Goal: Task Accomplishment & Management: Manage account settings

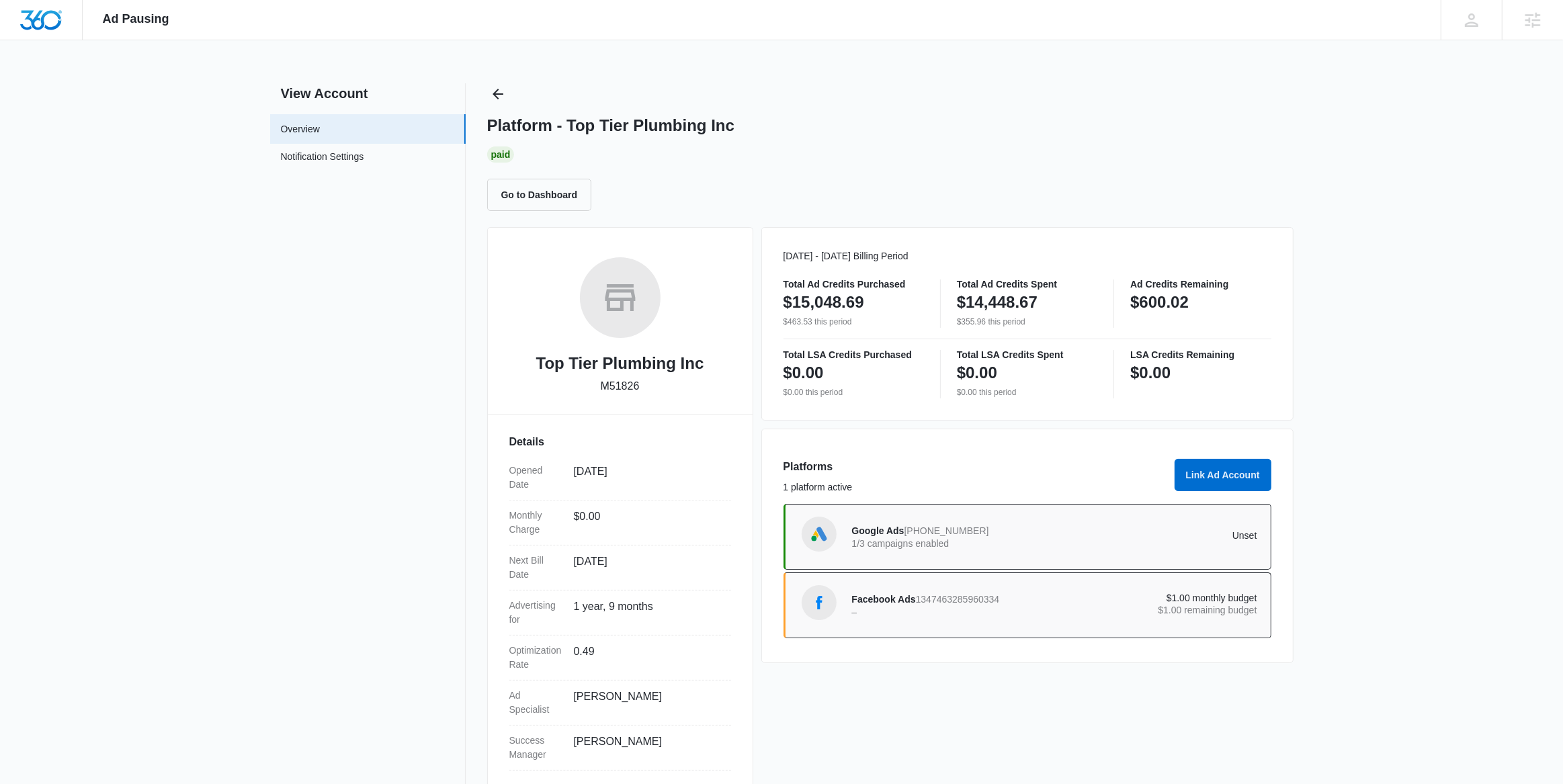
click at [514, 93] on div "Platform - Top Tier Plumbing Inc Paid Go to Dashboard" at bounding box center [891, 147] width 807 height 128
click at [498, 88] on icon "Back" at bounding box center [498, 94] width 16 height 16
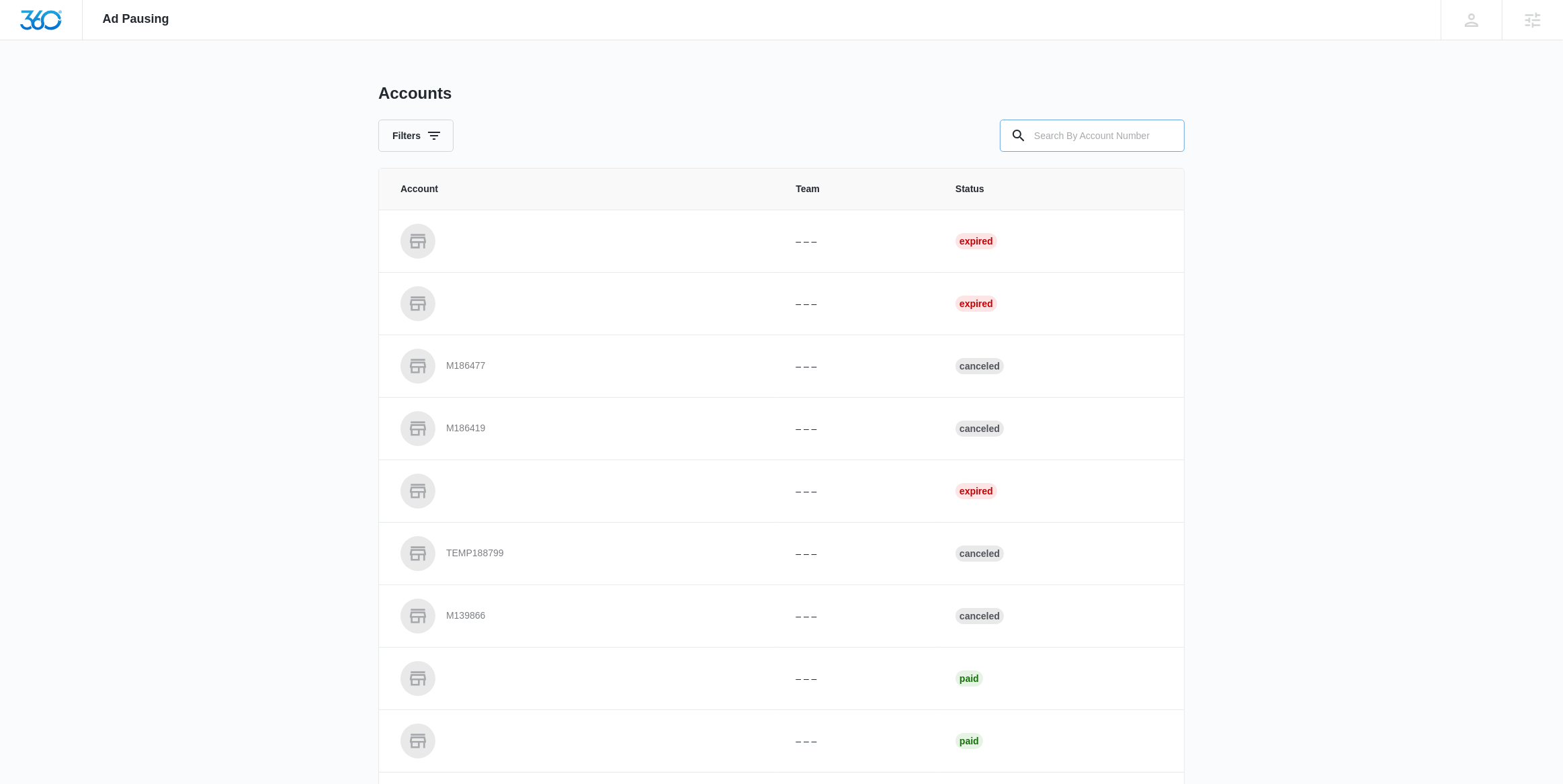
click at [1049, 138] on input "text" at bounding box center [1092, 136] width 185 height 32
paste input "M338238"
type input "M338238"
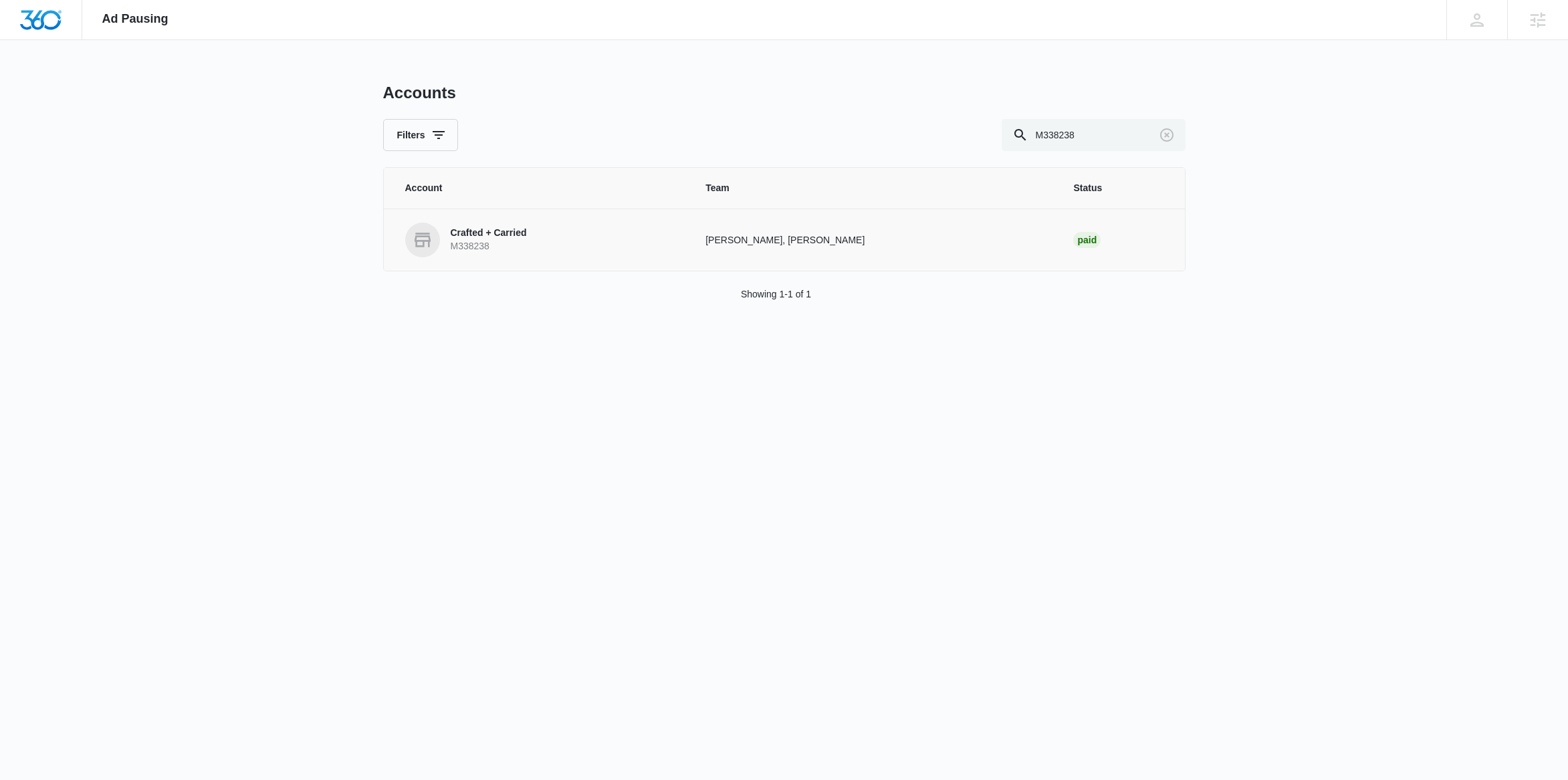
click at [588, 229] on link "Crafted + Carried M338238" at bounding box center [539, 240] width 268 height 35
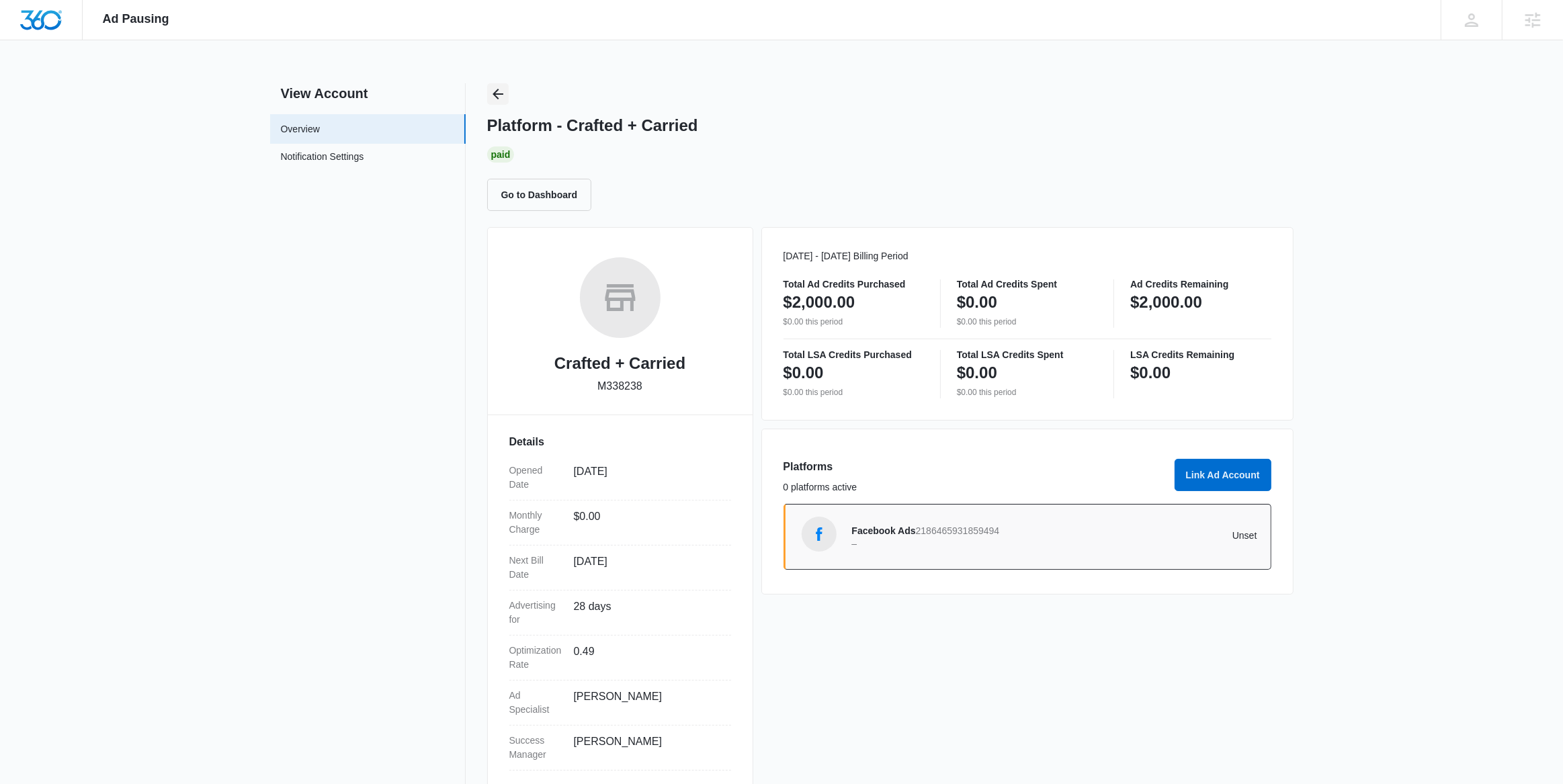
click at [504, 85] on button "Back" at bounding box center [498, 94] width 22 height 22
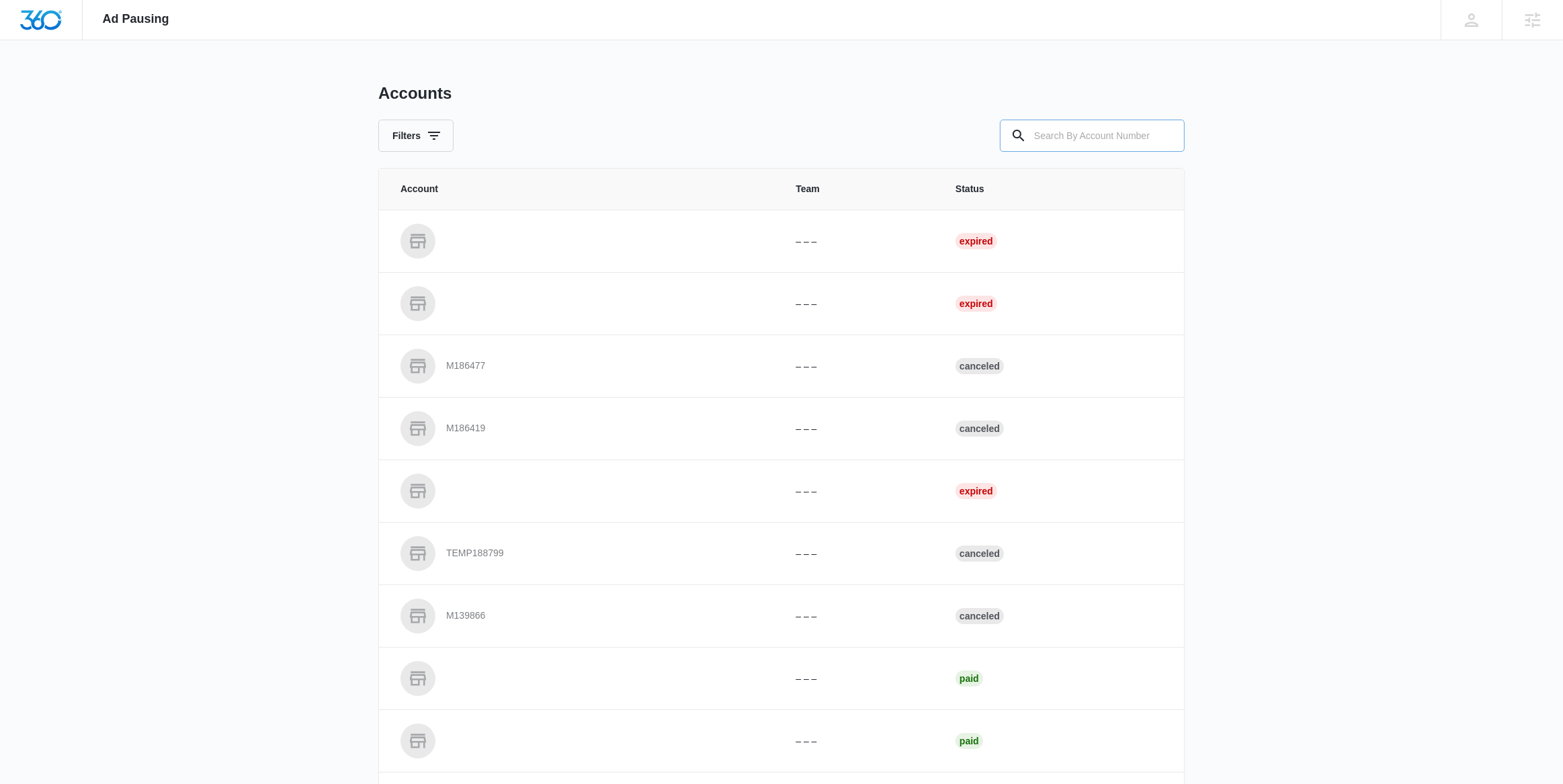
click at [1065, 141] on input "text" at bounding box center [1092, 136] width 185 height 32
paste input "M36507"
type input "M36507"
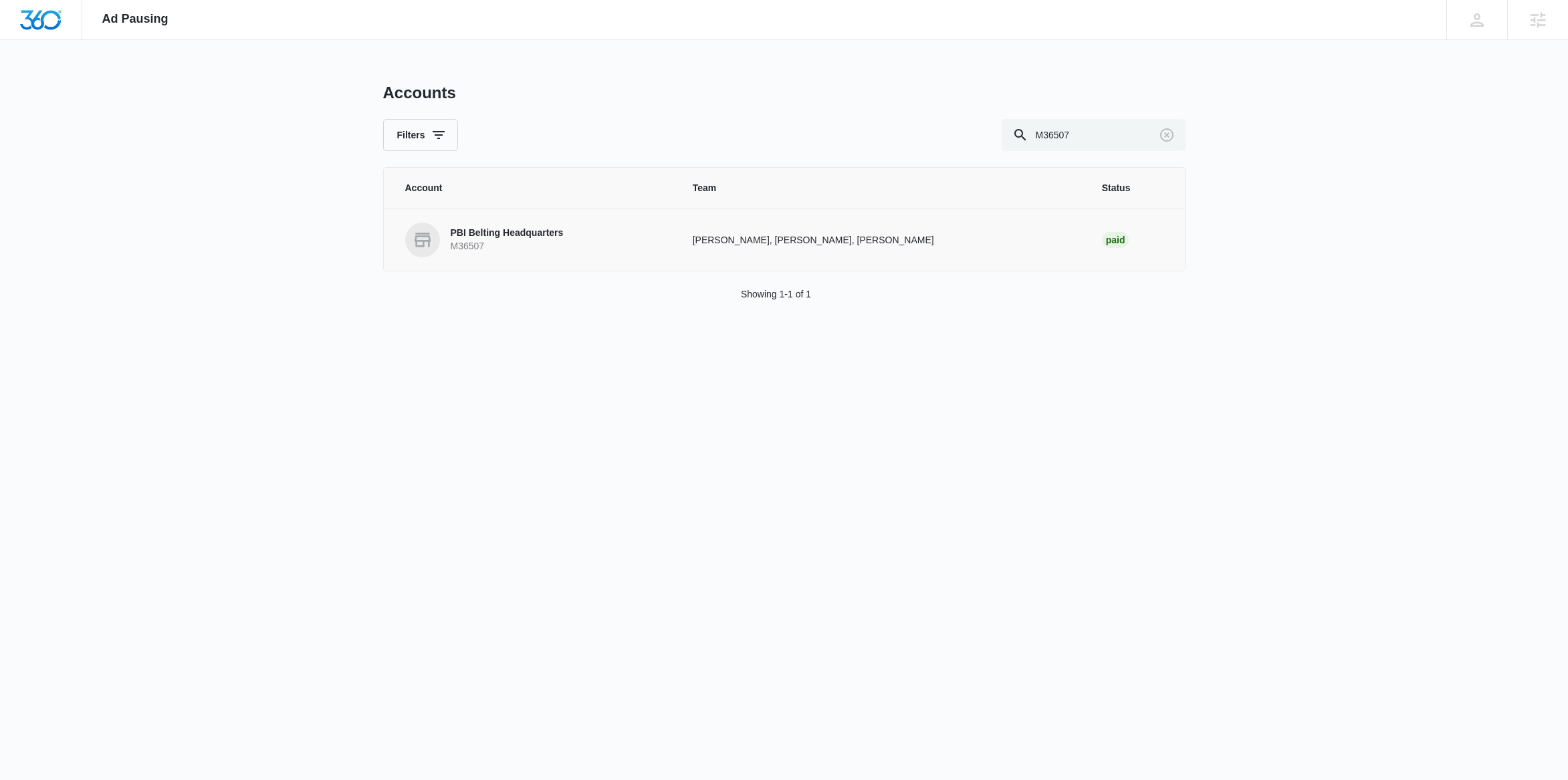
click at [527, 235] on p "PBI Belting Headquarters" at bounding box center [507, 233] width 113 height 14
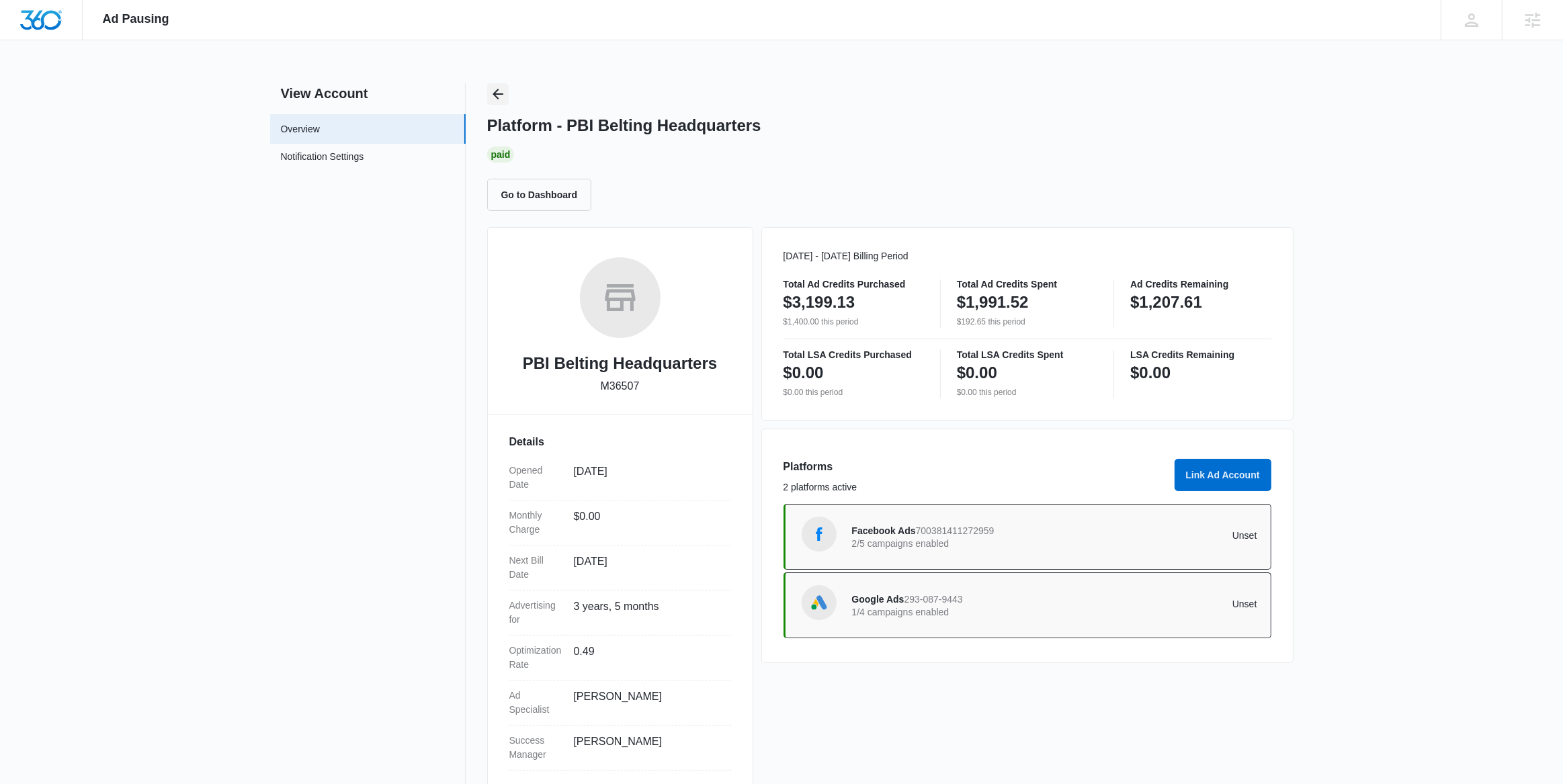
click at [495, 97] on icon "Back" at bounding box center [498, 94] width 16 height 16
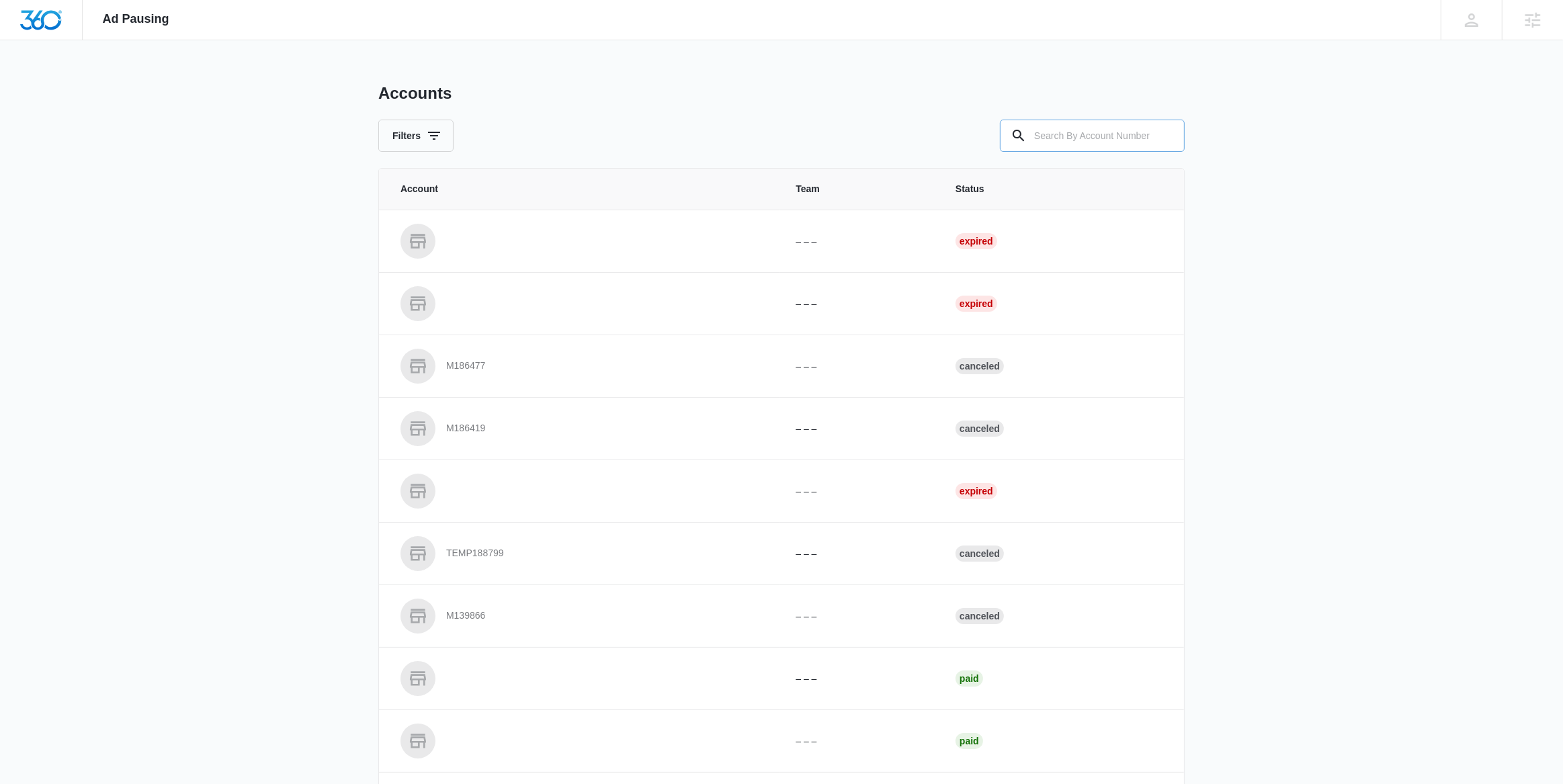
click at [1044, 140] on input "text" at bounding box center [1092, 136] width 185 height 32
paste input "M328278"
type input "M328278"
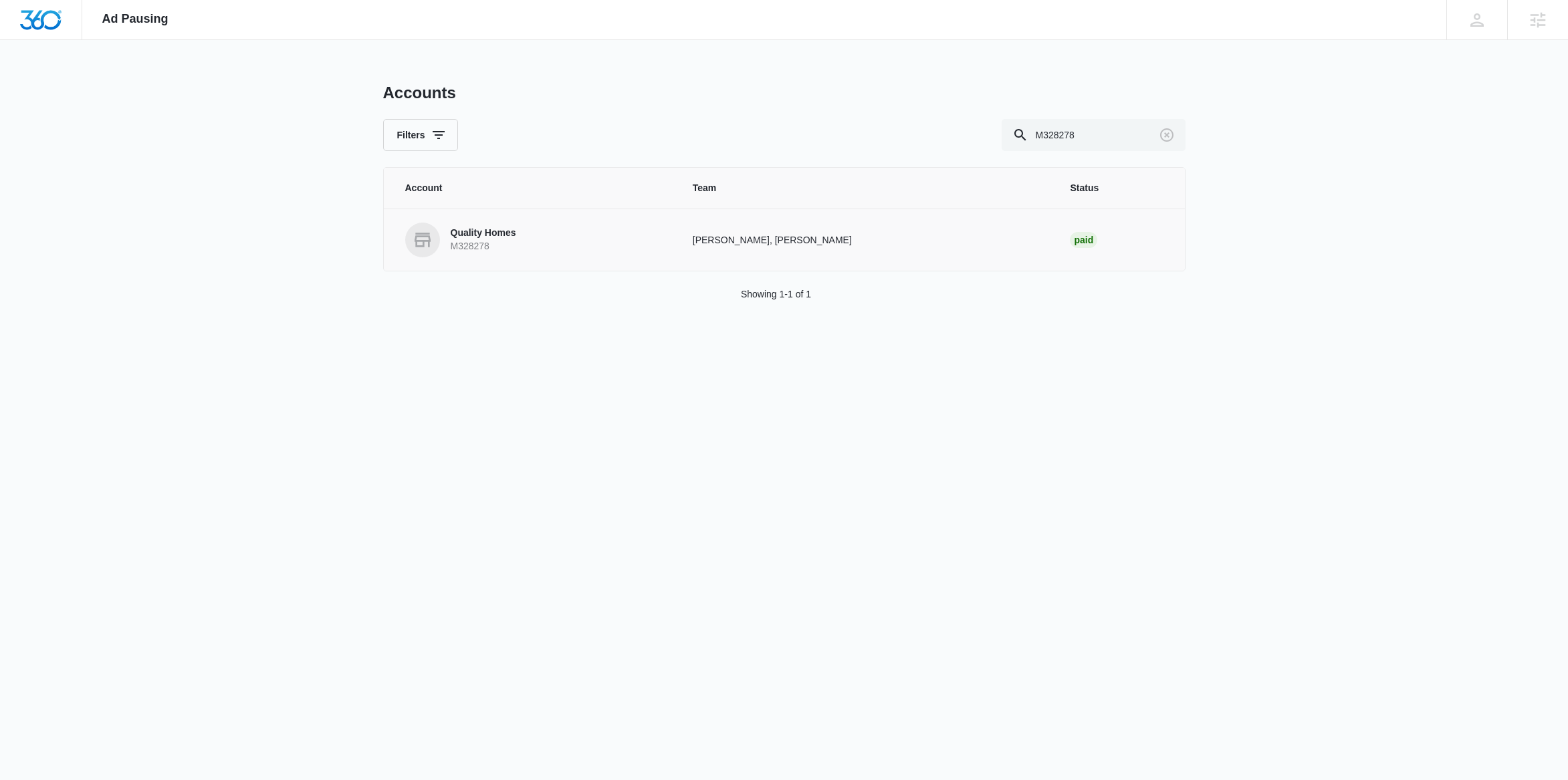
click at [452, 261] on td "Quality Homes M328278" at bounding box center [530, 240] width 293 height 62
click at [481, 235] on p "Quality Homes" at bounding box center [483, 233] width 66 height 14
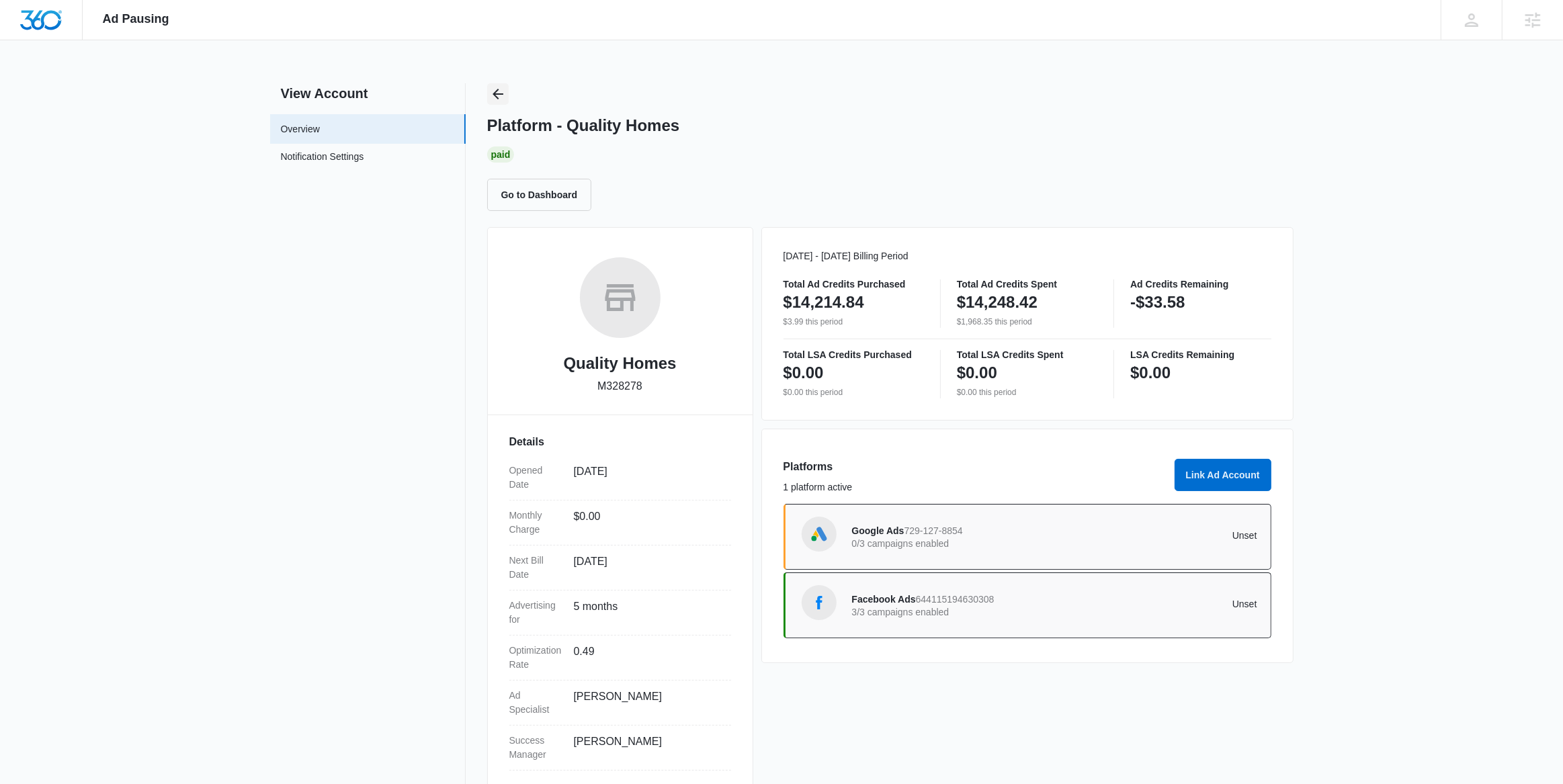
click at [492, 88] on icon "Back" at bounding box center [498, 94] width 16 height 16
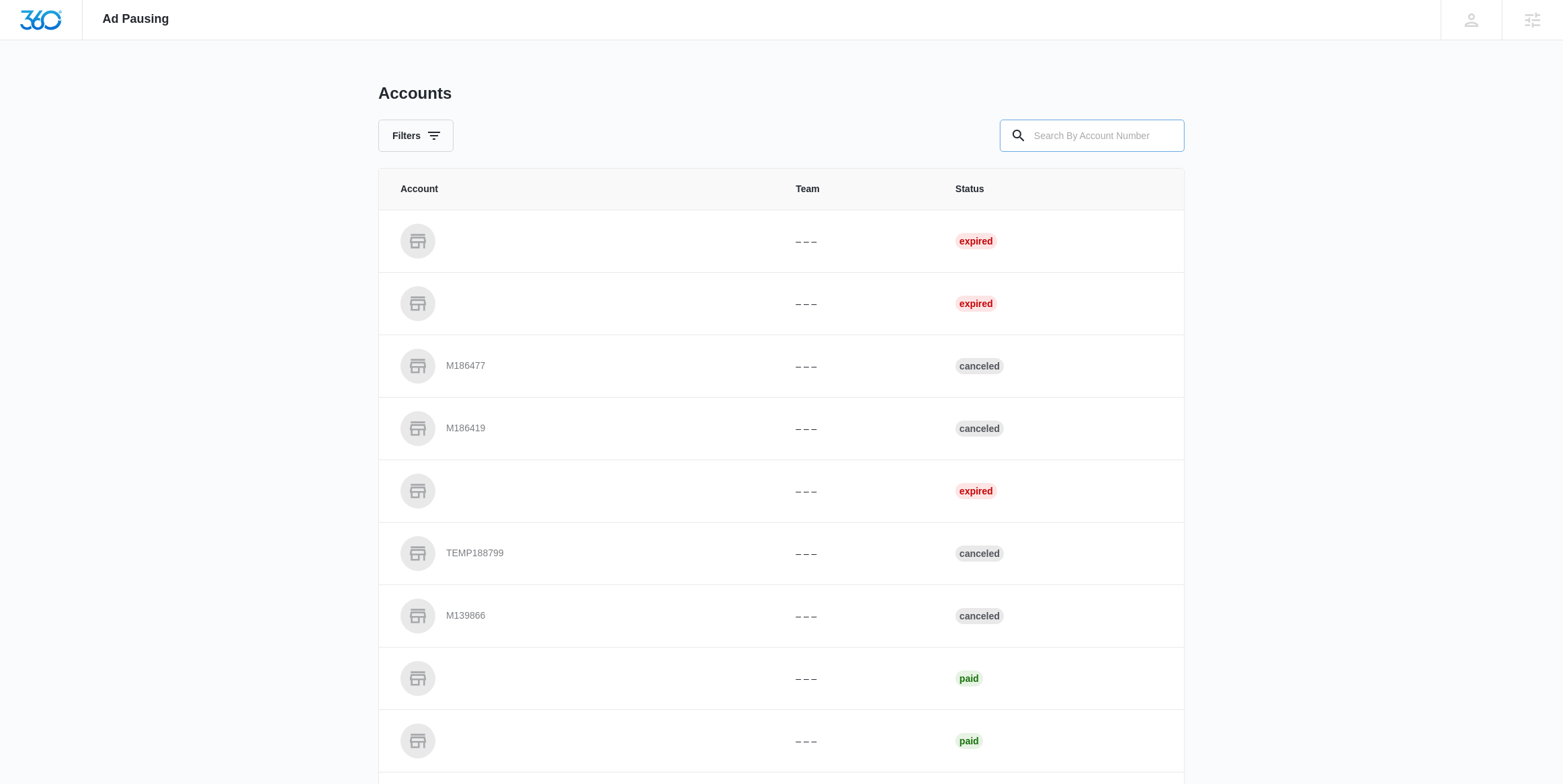
click at [1079, 131] on input "text" at bounding box center [1092, 136] width 185 height 32
paste input "M35617"
type input "M35617"
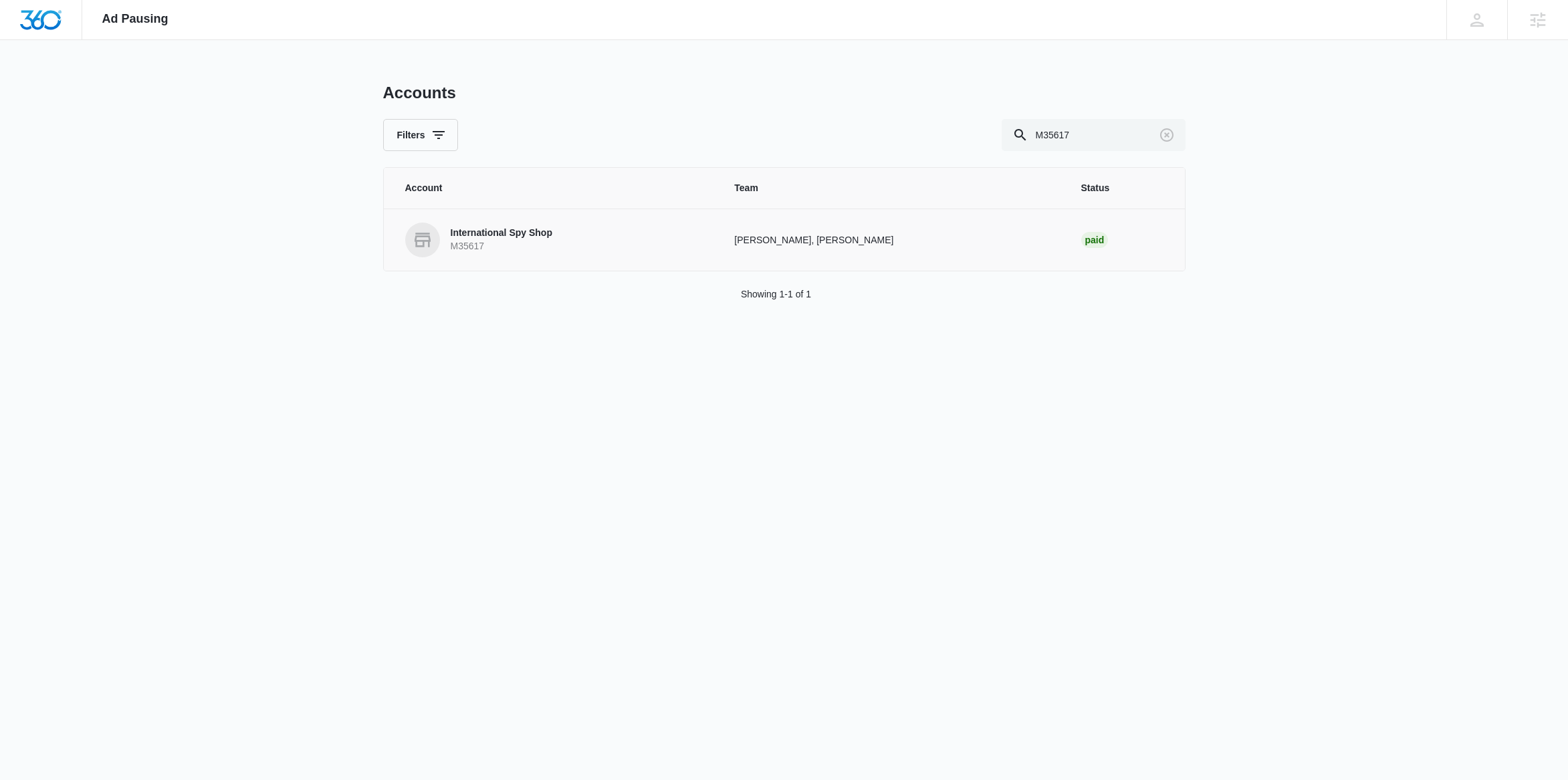
click at [525, 232] on p "International Spy Shop" at bounding box center [501, 233] width 102 height 14
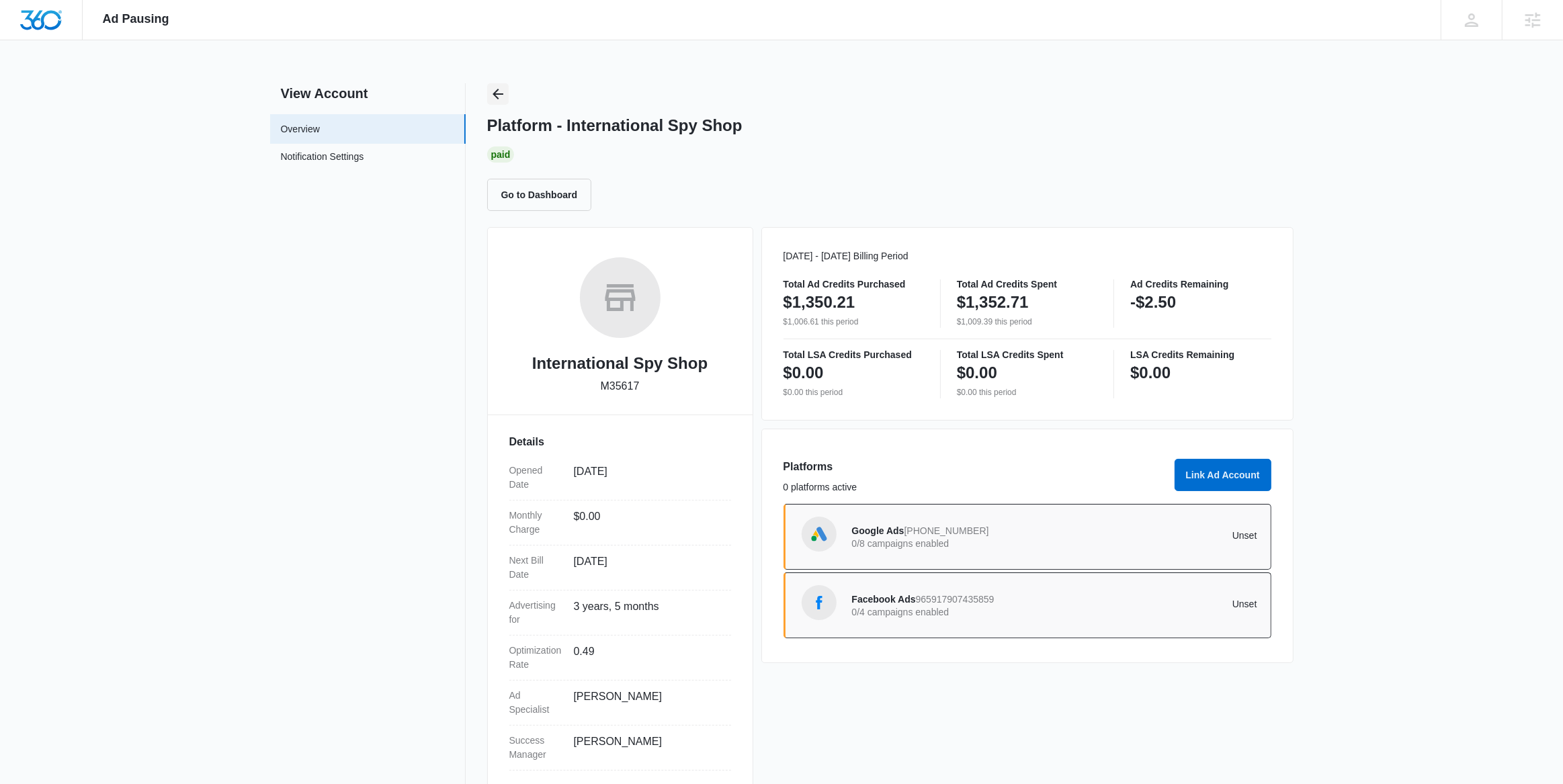
click at [495, 101] on button "Back" at bounding box center [498, 94] width 22 height 22
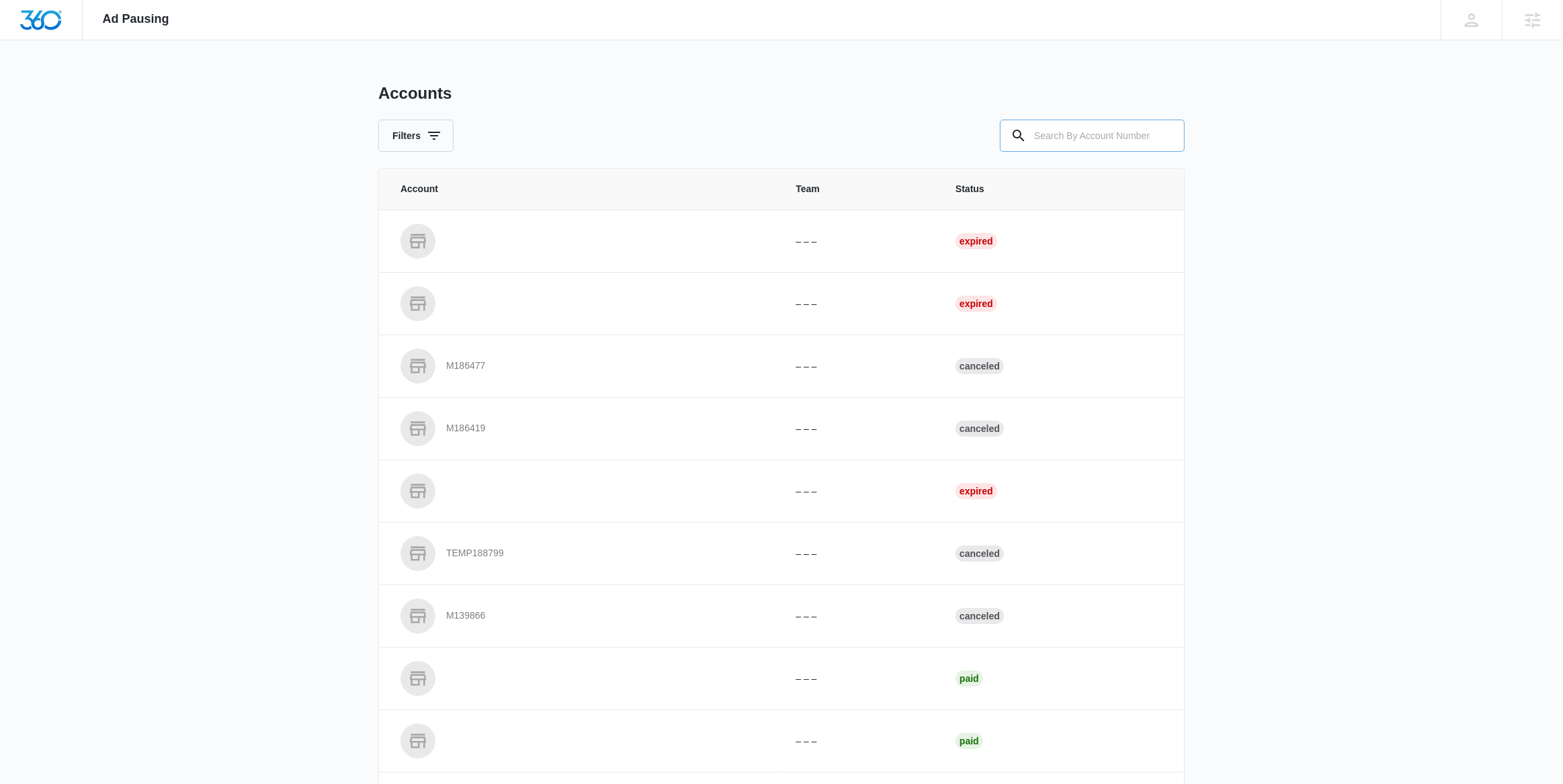
click at [1081, 137] on input "text" at bounding box center [1092, 136] width 185 height 32
paste input "M16964"
type input "M16964"
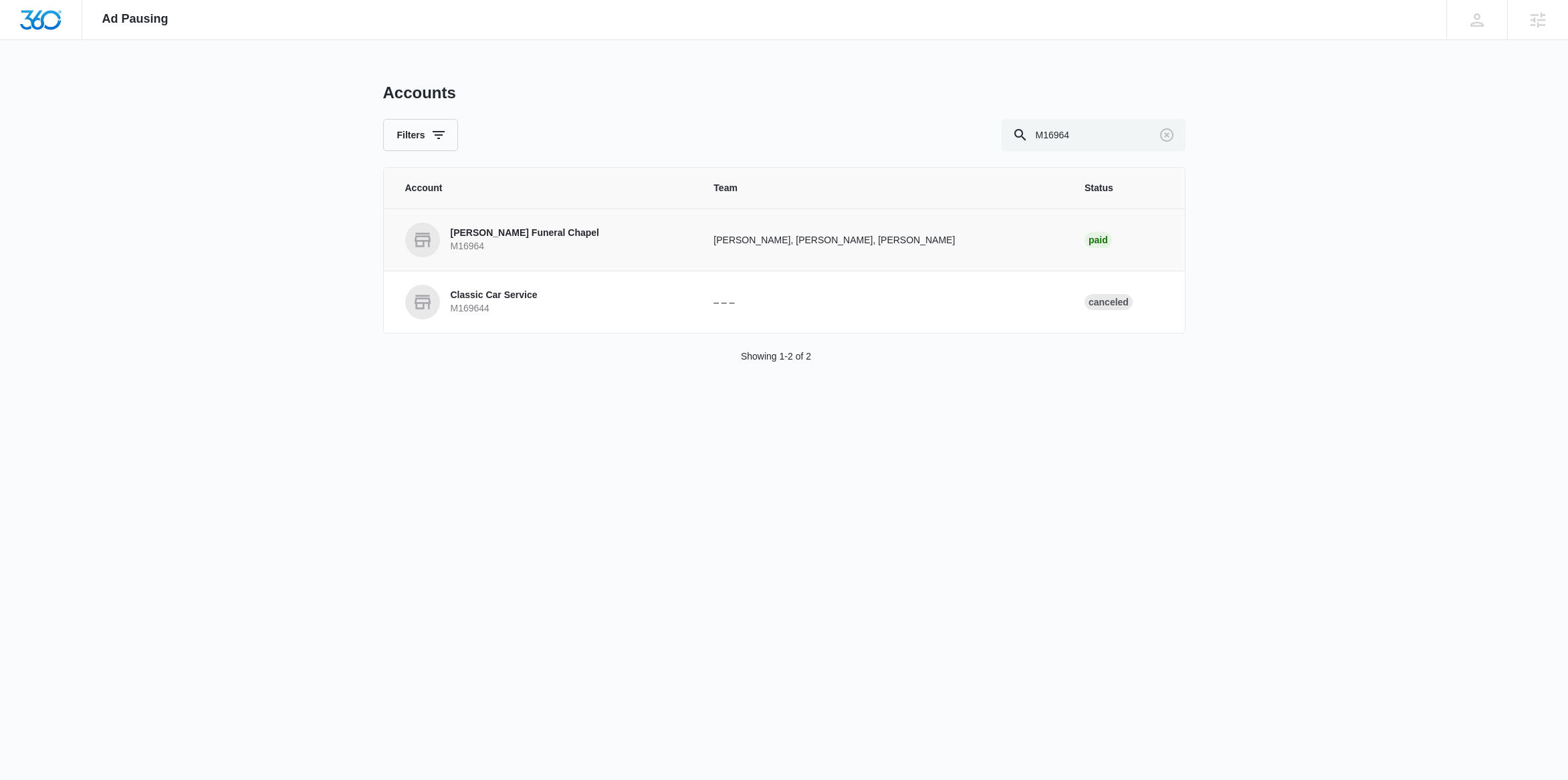
click at [481, 245] on p "M16964" at bounding box center [525, 247] width 149 height 14
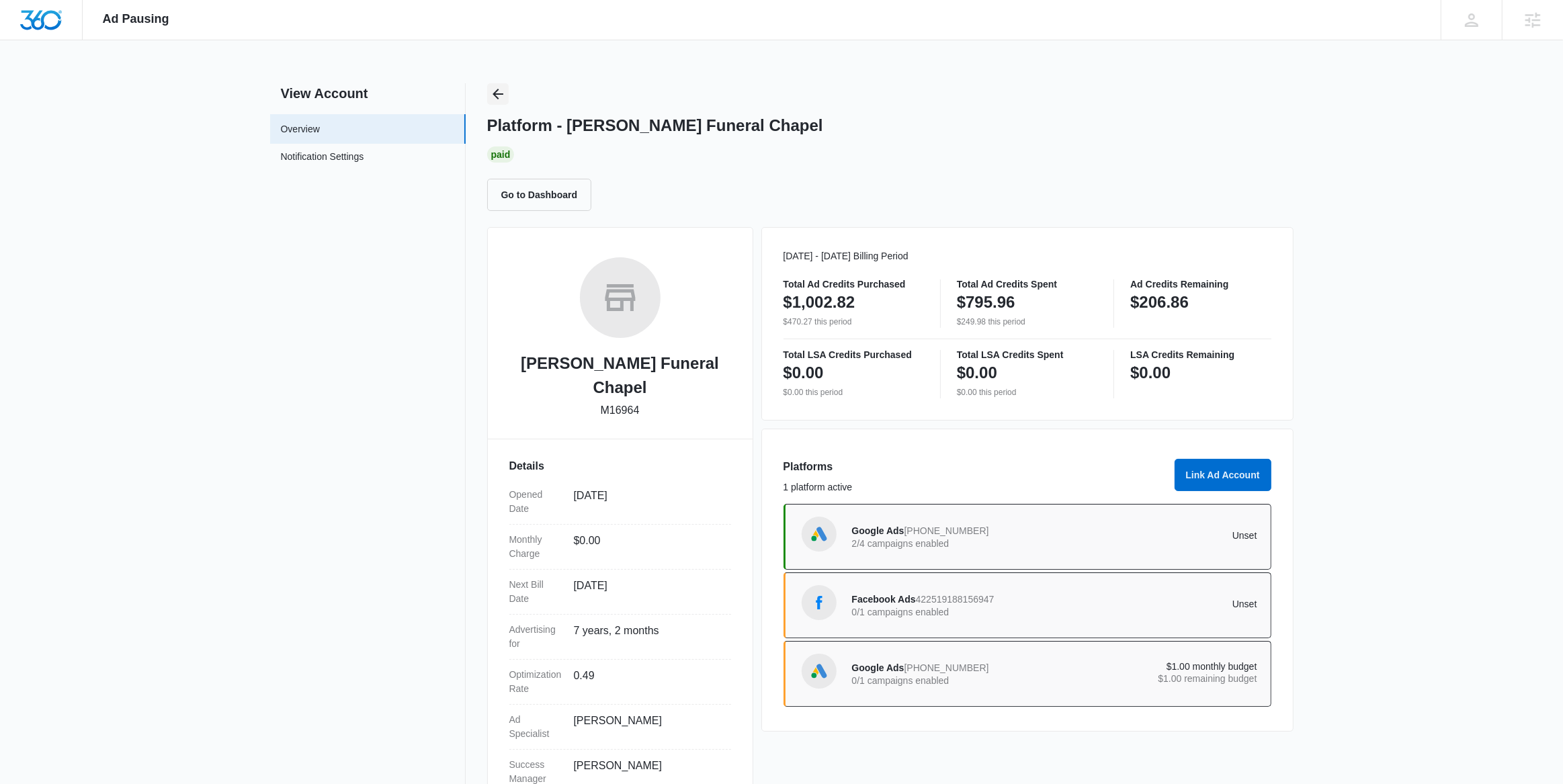
click at [494, 91] on icon "Back" at bounding box center [498, 94] width 16 height 16
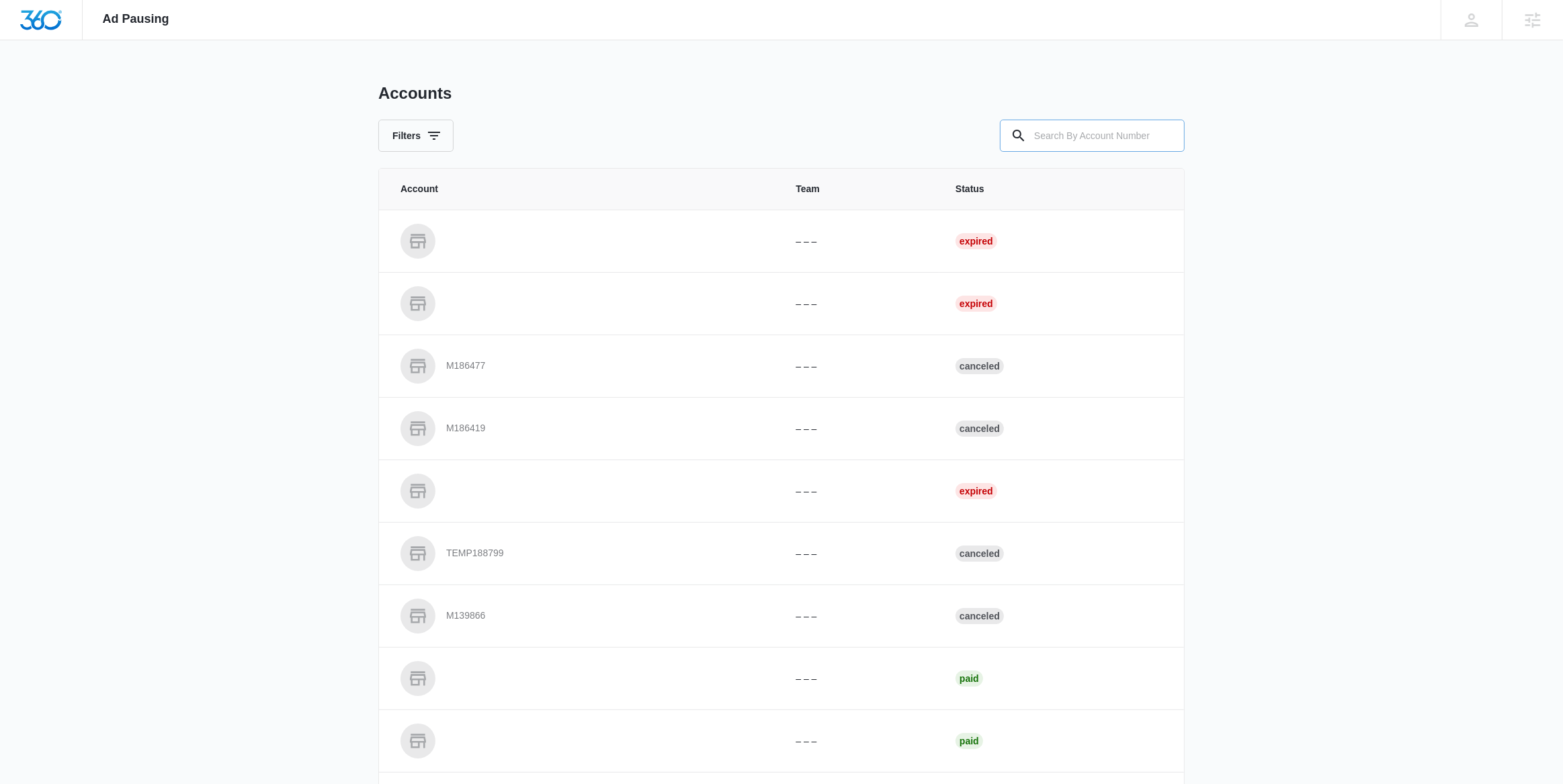
click at [1085, 141] on input "text" at bounding box center [1092, 136] width 185 height 32
paste input "M326690"
type input "M326690"
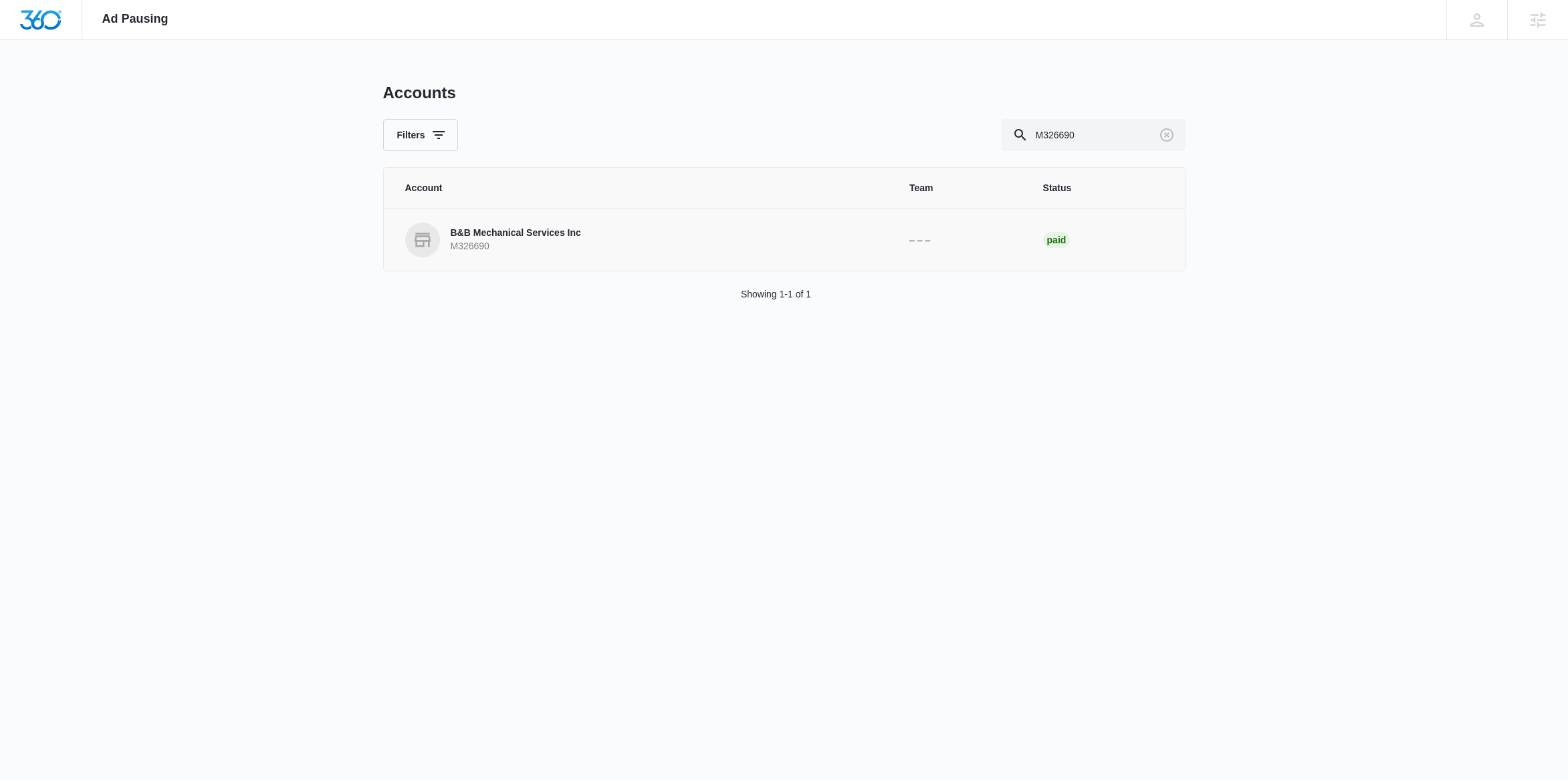
click at [514, 249] on p "M326690" at bounding box center [515, 247] width 131 height 14
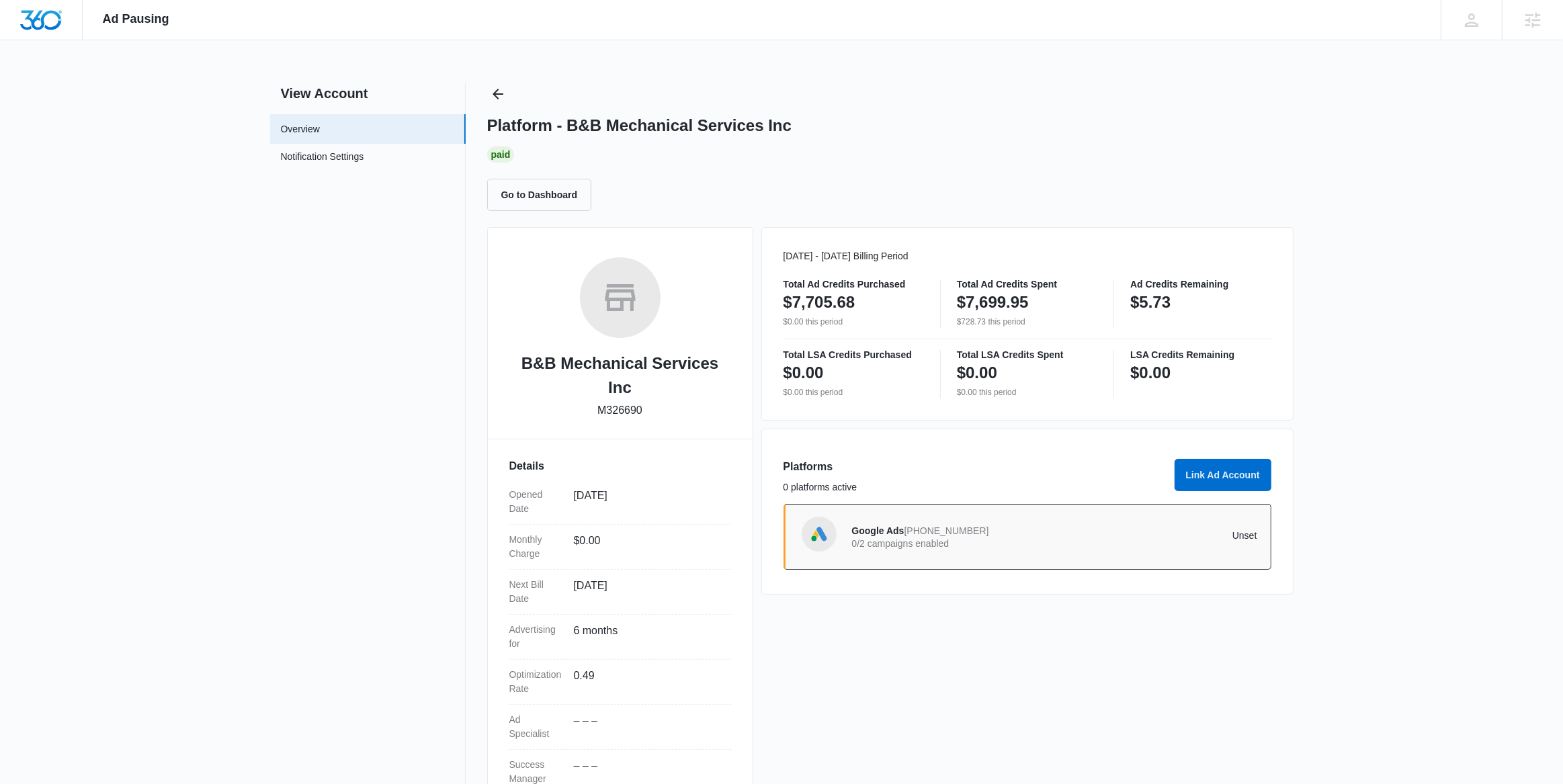
click at [930, 539] on p "0/2 campaigns enabled" at bounding box center [954, 543] width 203 height 9
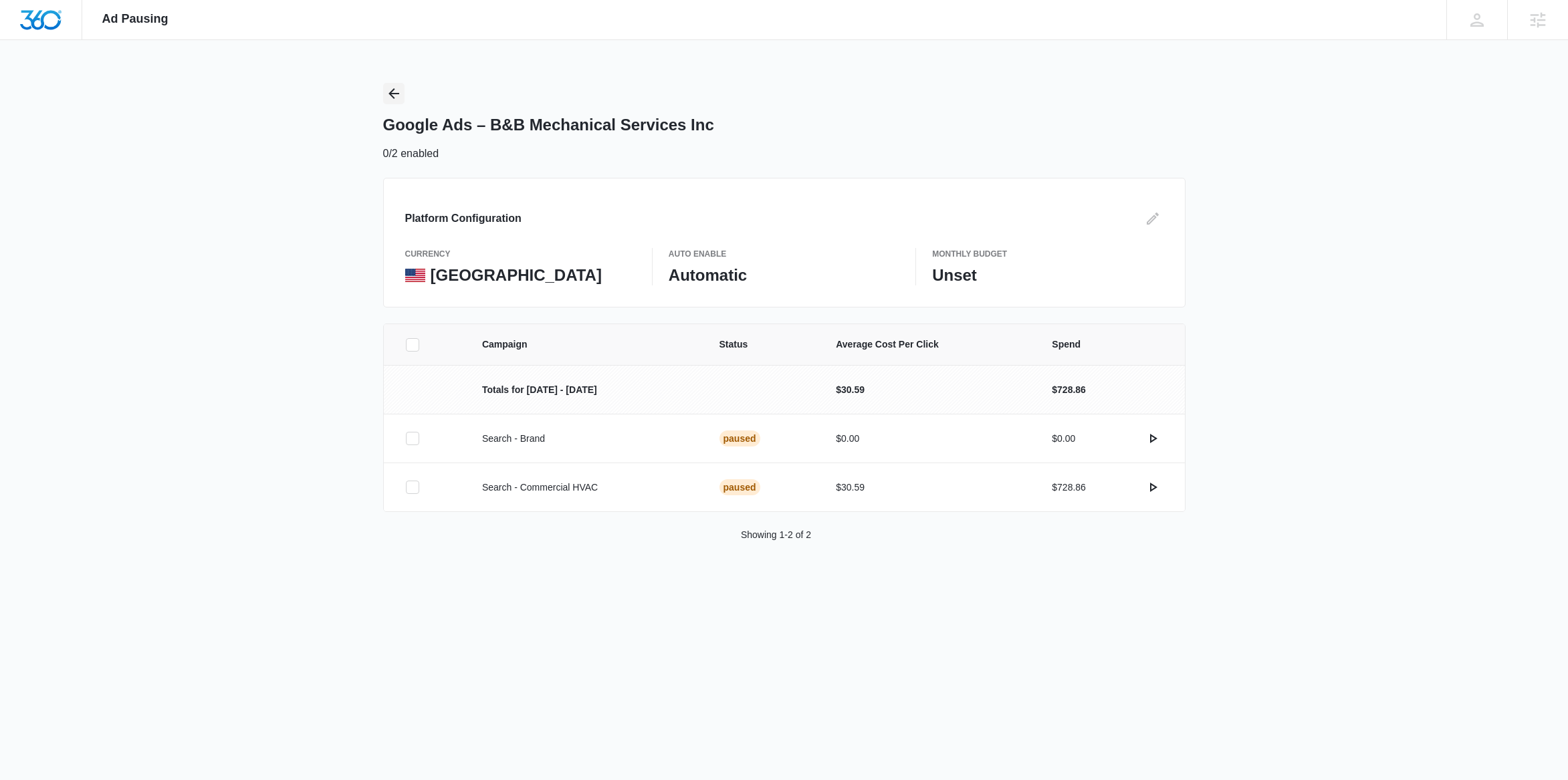
click at [392, 95] on icon "Back" at bounding box center [394, 94] width 16 height 16
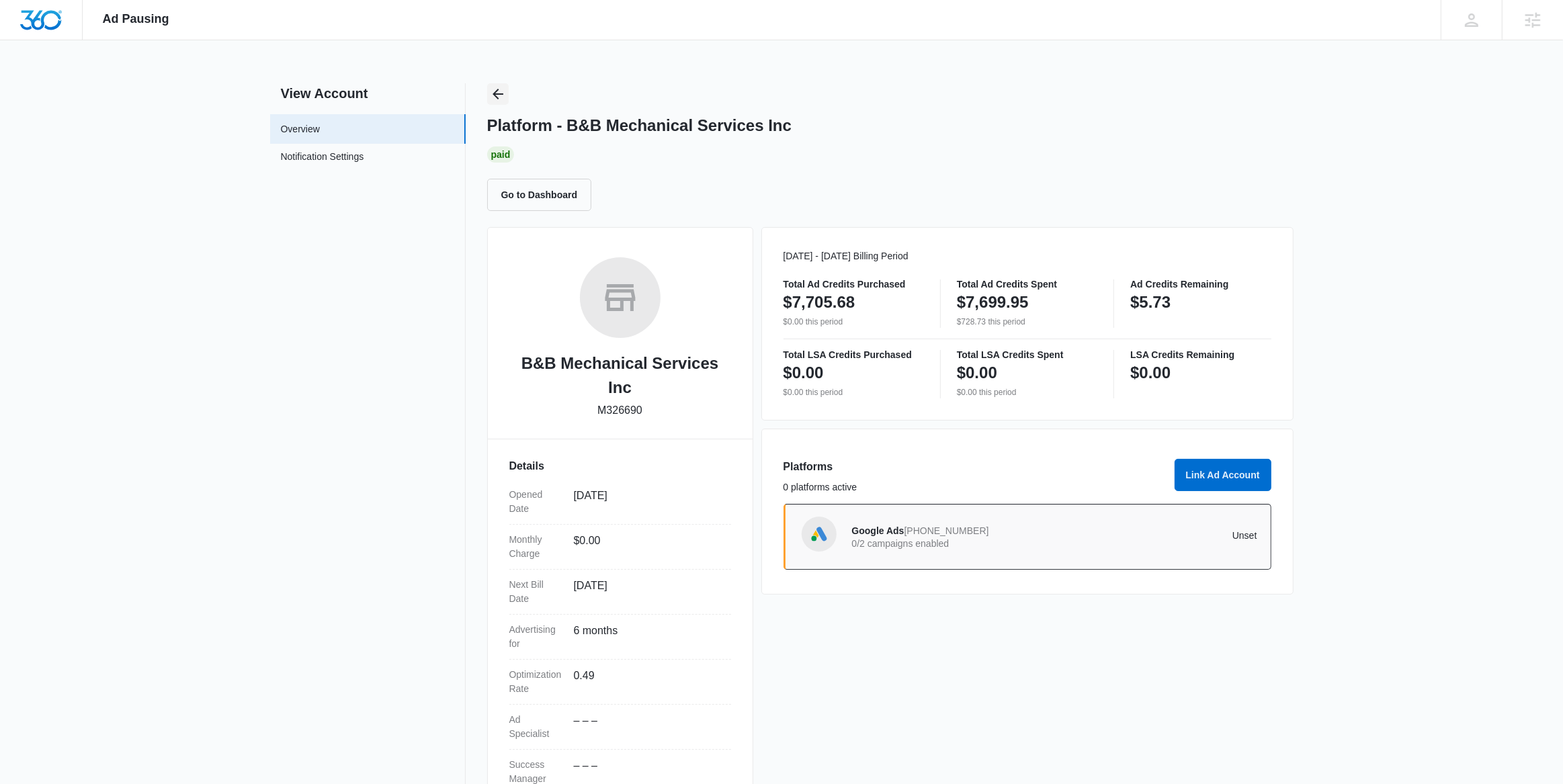
click at [497, 96] on icon "Back" at bounding box center [498, 94] width 11 height 11
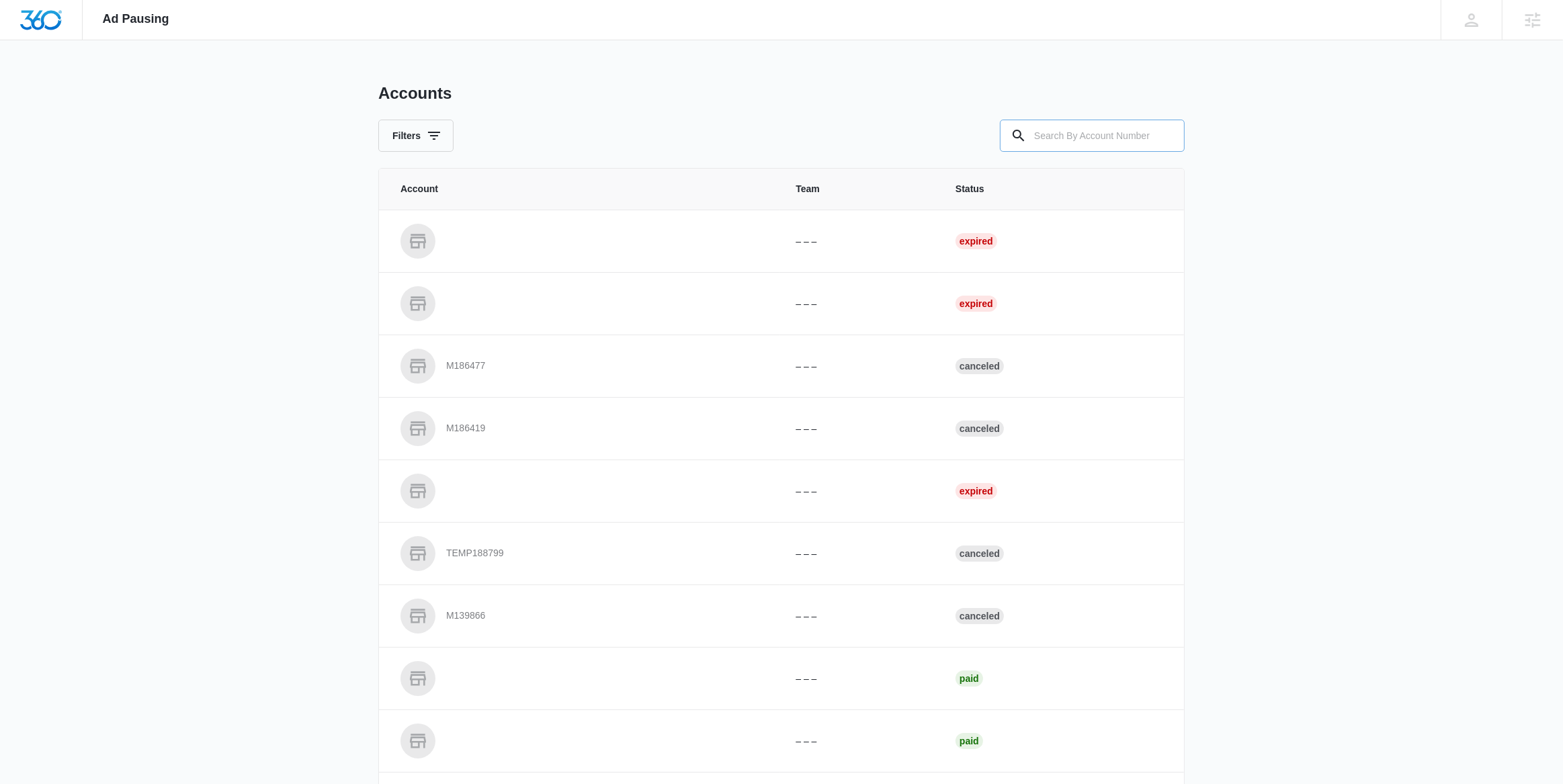
click at [1092, 144] on input "text" at bounding box center [1092, 136] width 185 height 32
paste input "M323293"
type input "M323293"
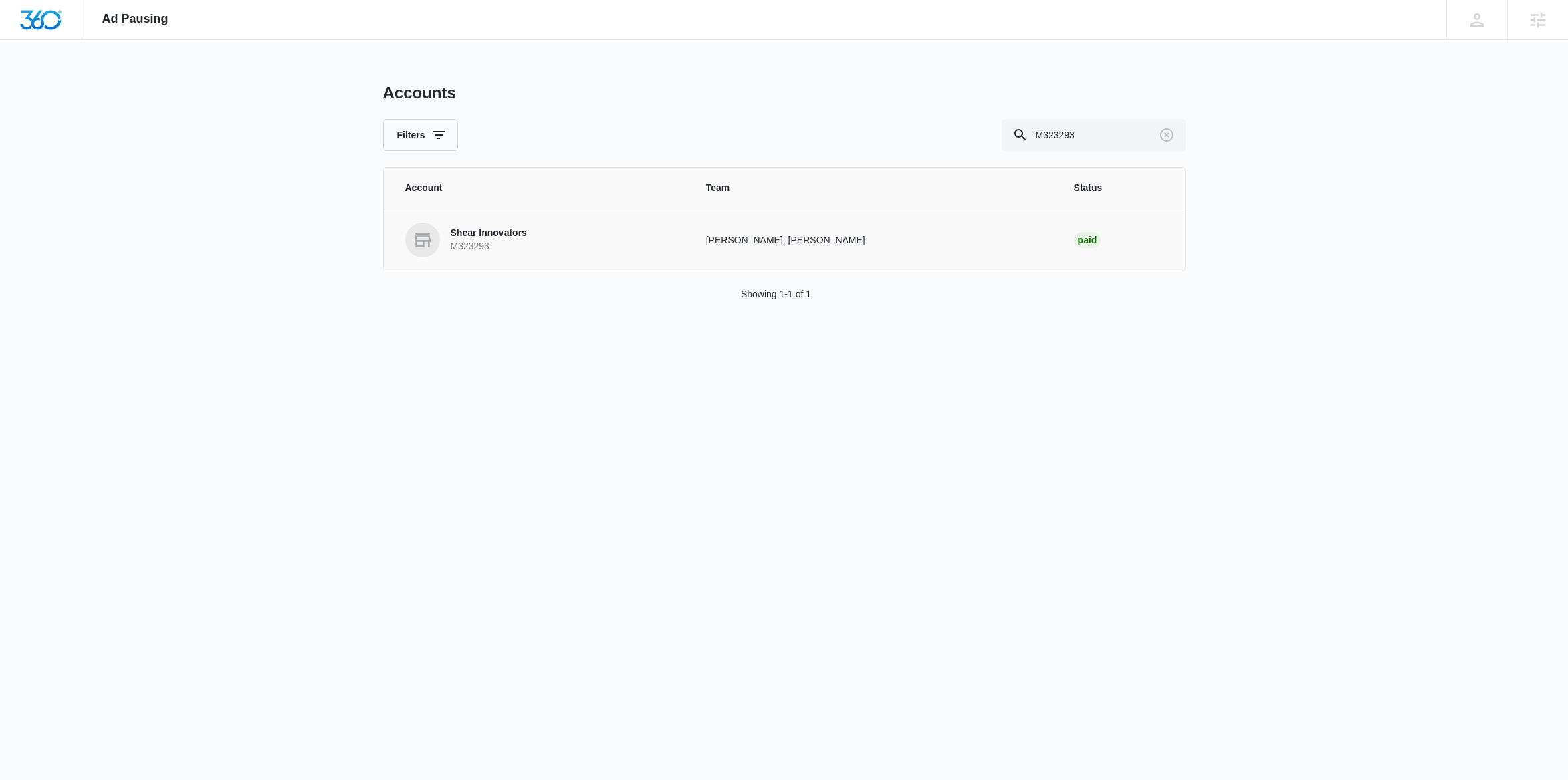
click at [491, 235] on p "Shear Innovators" at bounding box center [489, 233] width 76 height 14
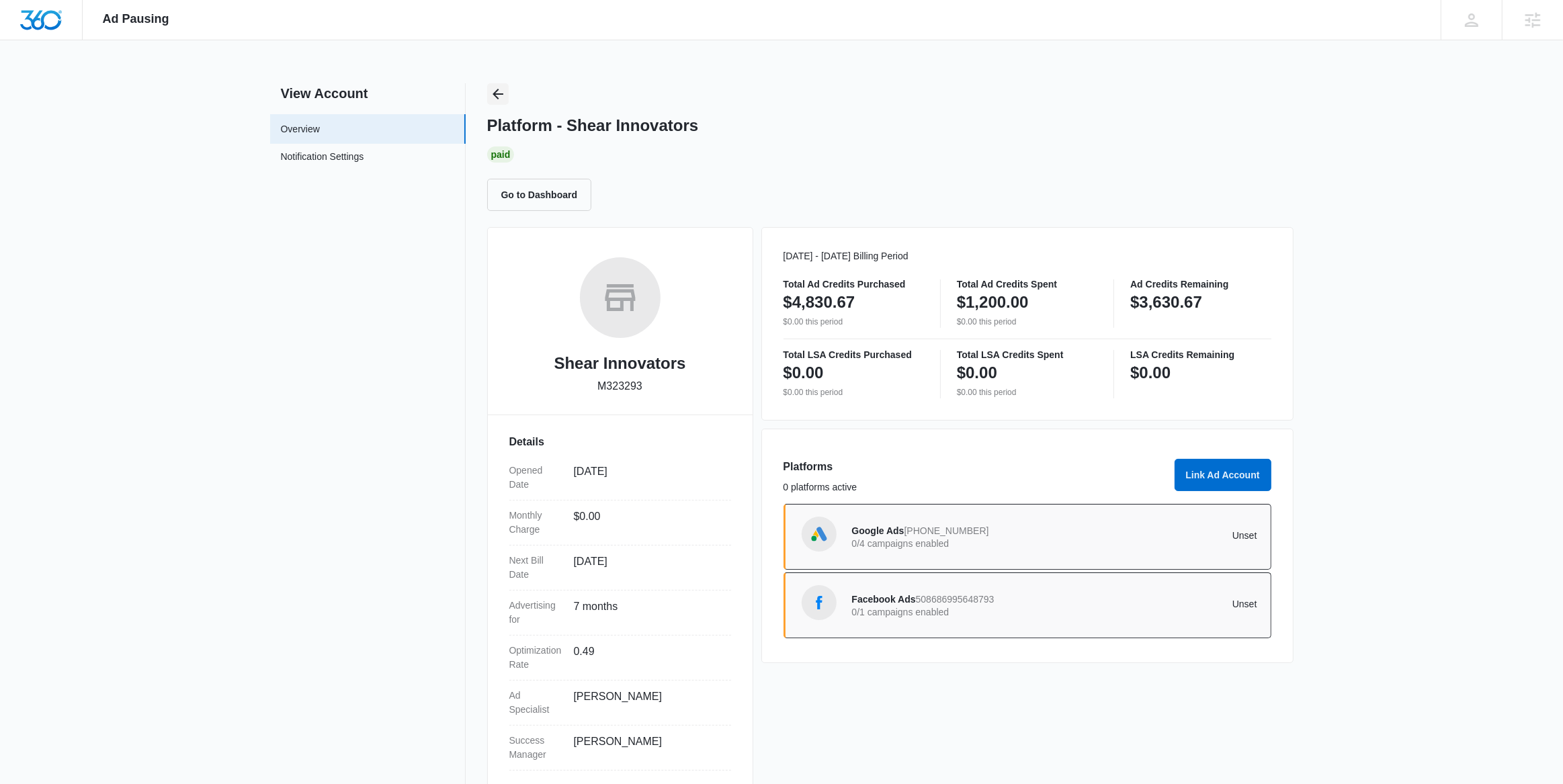
click at [496, 91] on icon "Back" at bounding box center [498, 94] width 16 height 16
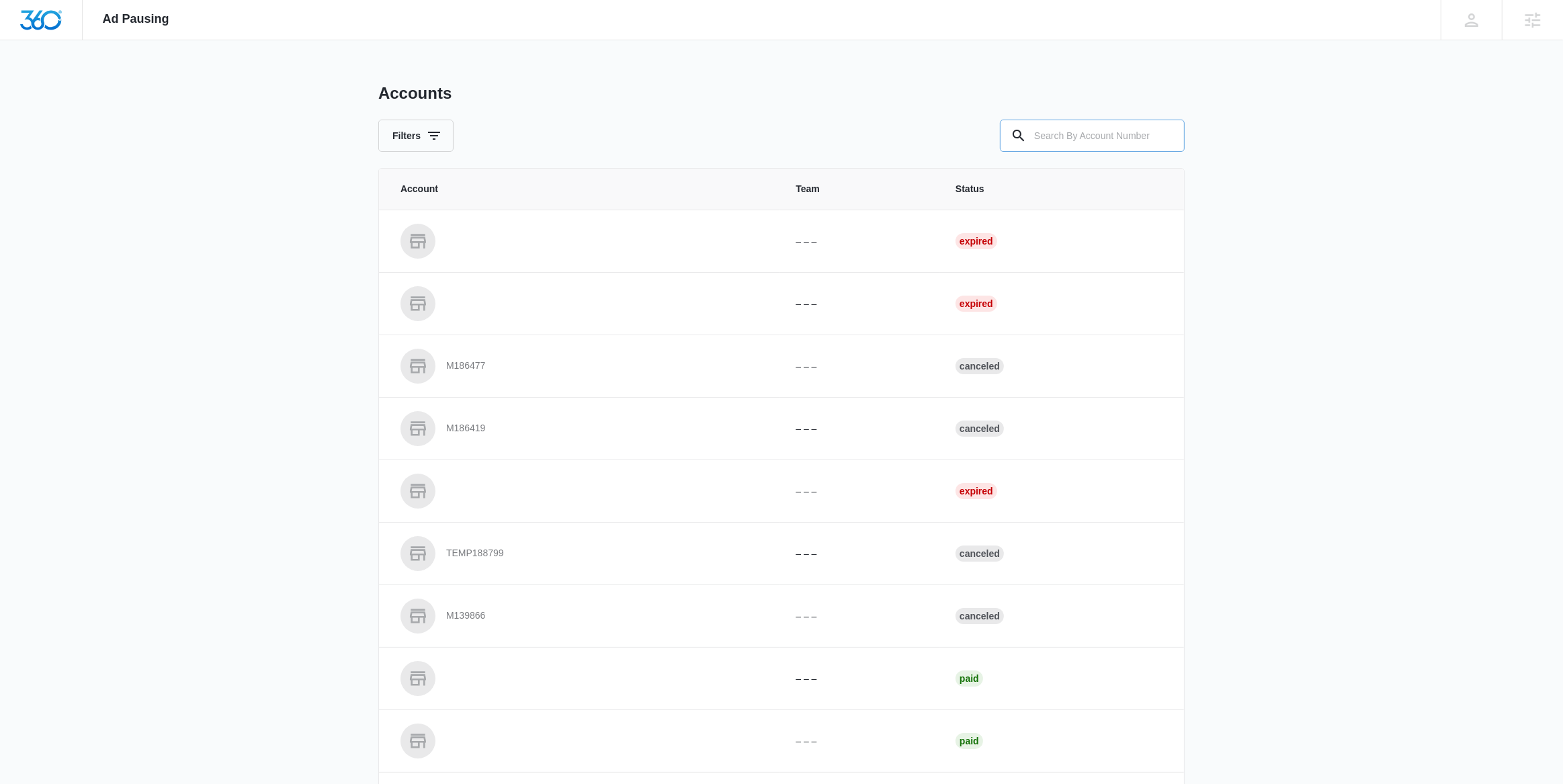
click at [1084, 138] on input "text" at bounding box center [1092, 136] width 185 height 32
paste input "M323293"
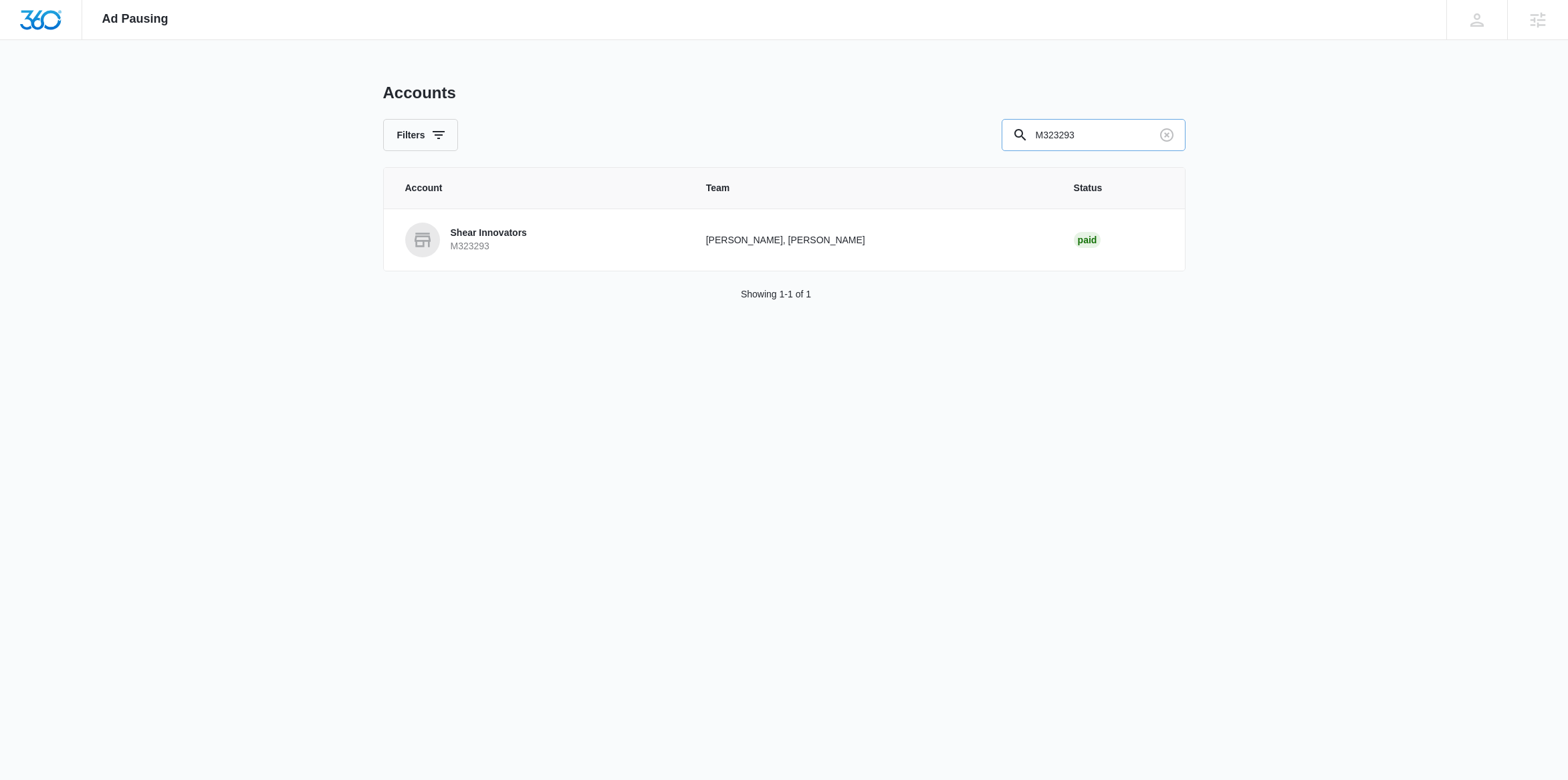
click at [1048, 129] on input "M323293" at bounding box center [1093, 135] width 184 height 32
paste input "177321"
type input "M177321"
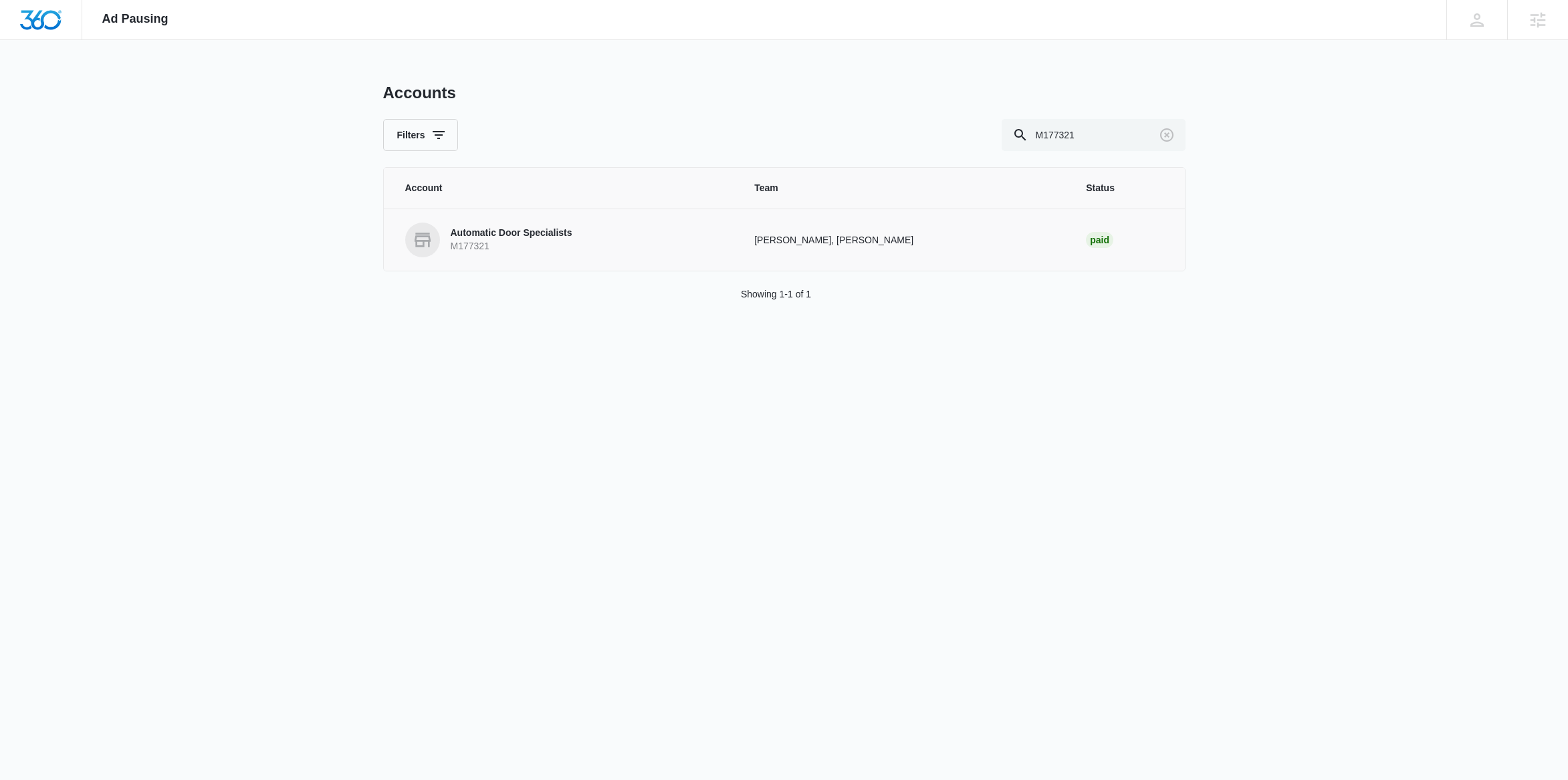
click at [503, 246] on p "M177321" at bounding box center [511, 247] width 122 height 14
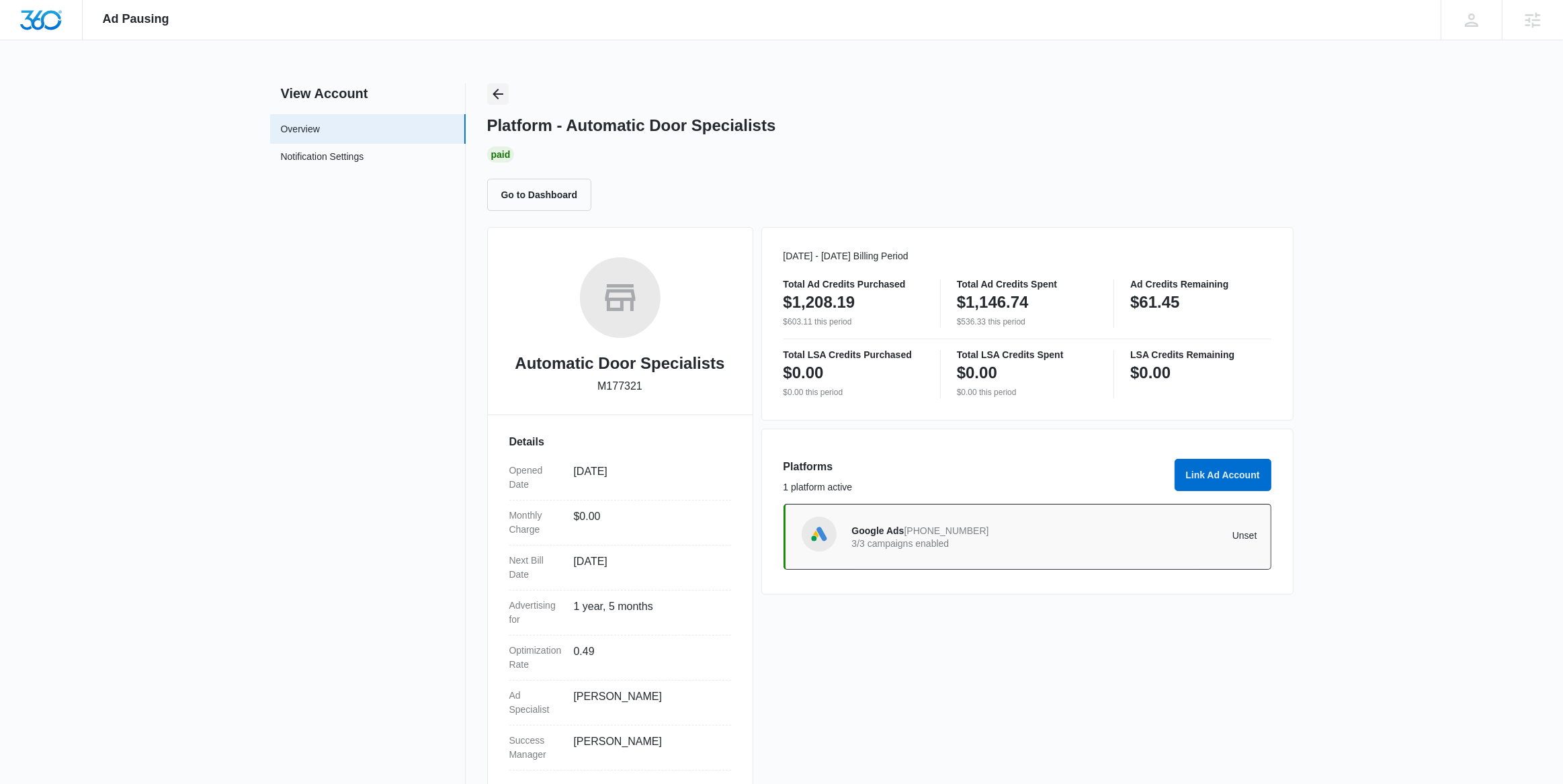
click at [500, 95] on icon "Back" at bounding box center [498, 94] width 16 height 16
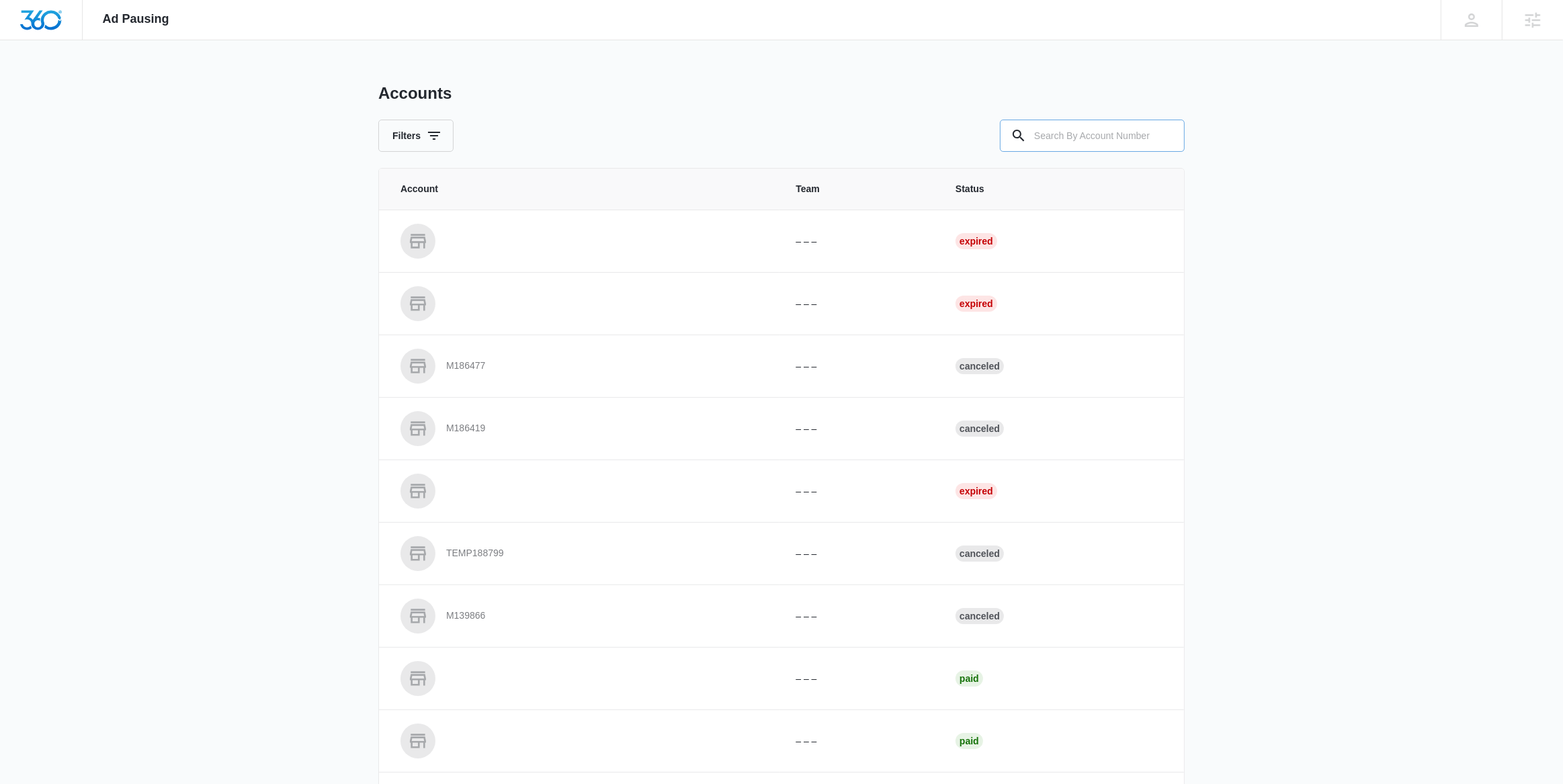
click at [1101, 139] on input "text" at bounding box center [1092, 136] width 185 height 32
paste input "M172926"
type input "M172926"
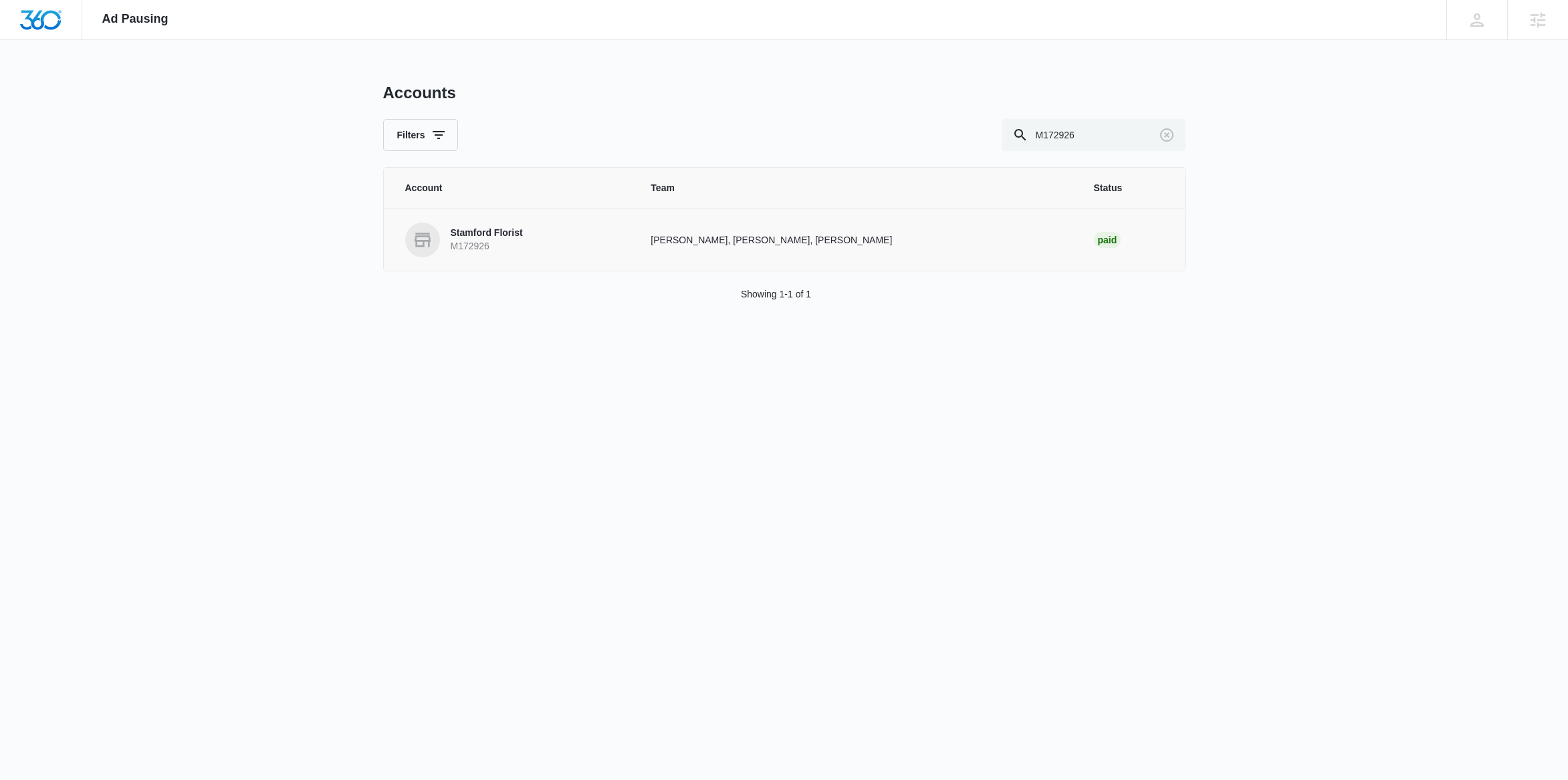
click at [515, 231] on p "Stamford Florist" at bounding box center [486, 233] width 72 height 14
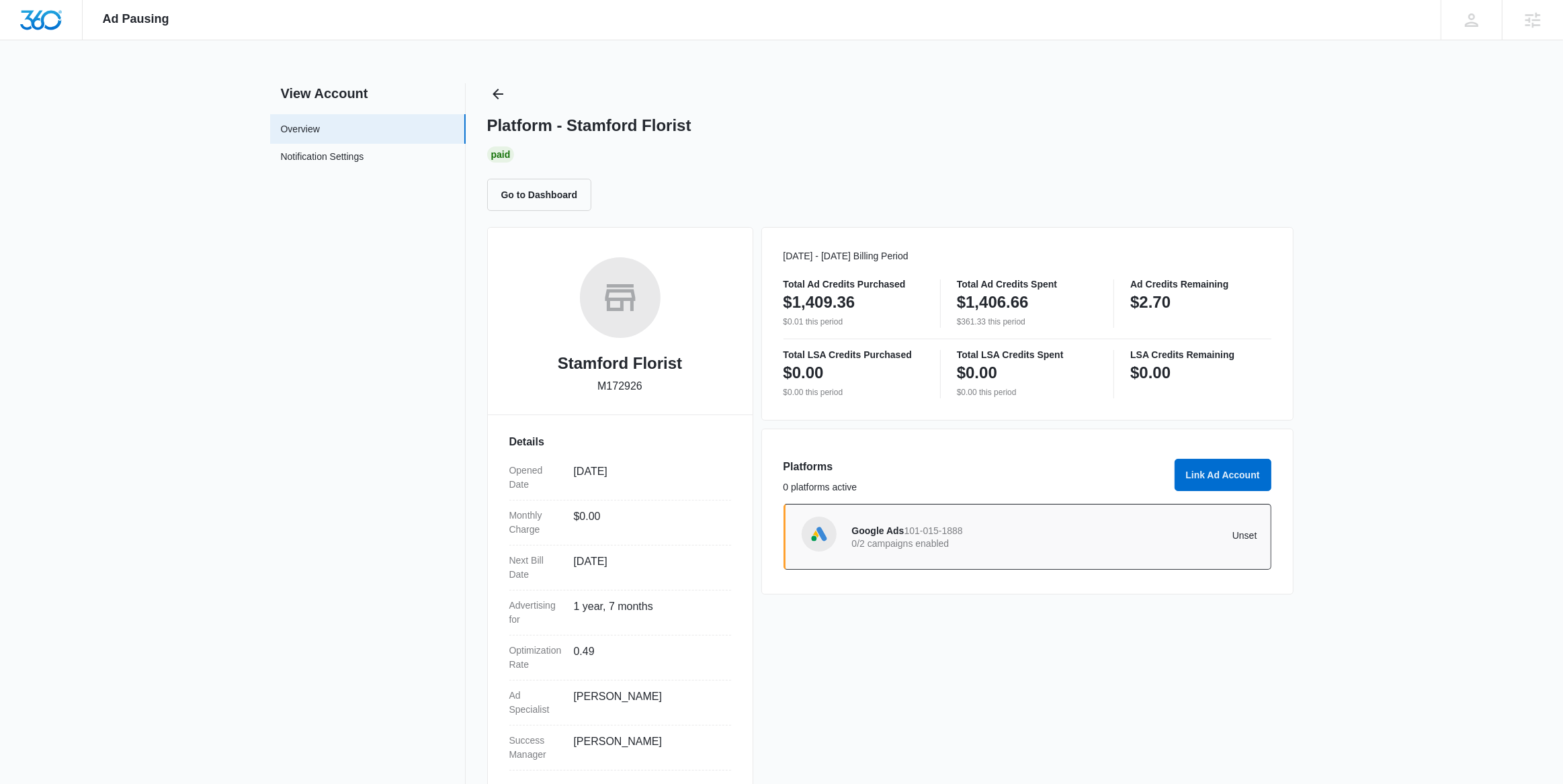
click at [996, 531] on div "Google Ads 101-015-1888 0/2 campaigns enabled" at bounding box center [954, 537] width 203 height 28
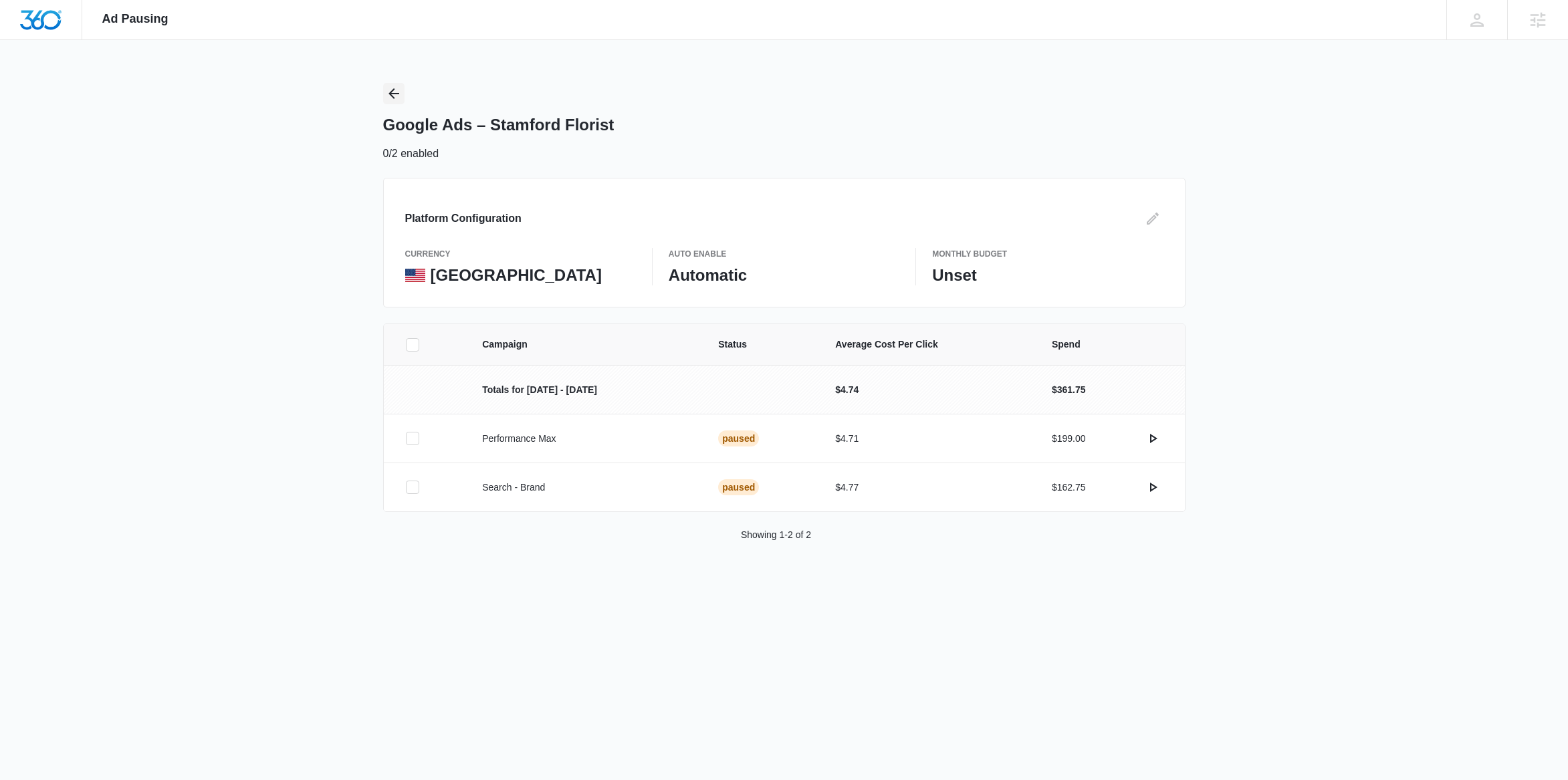
click at [392, 95] on icon "Back" at bounding box center [394, 94] width 16 height 16
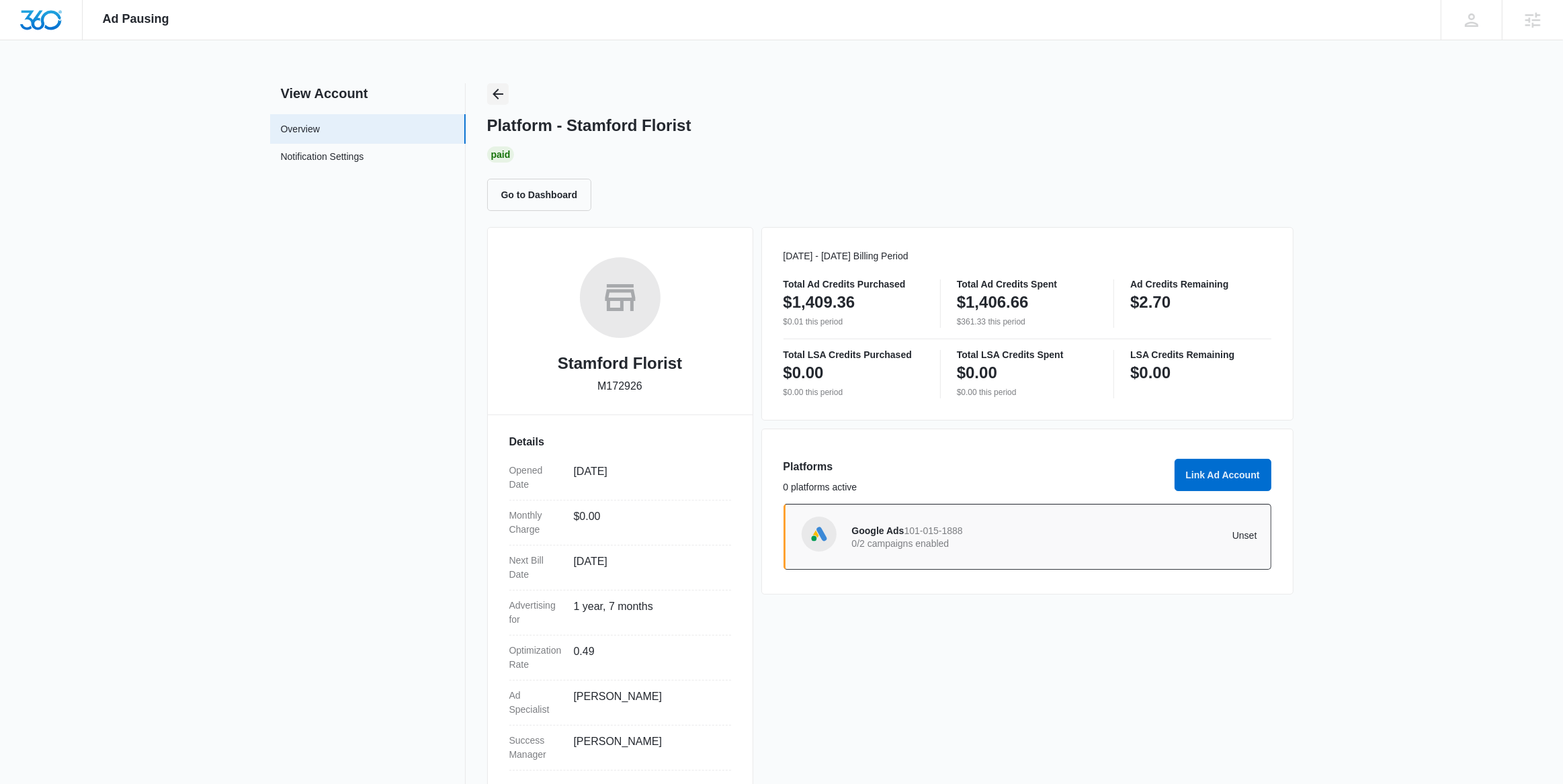
click at [500, 98] on icon "Back" at bounding box center [498, 94] width 16 height 16
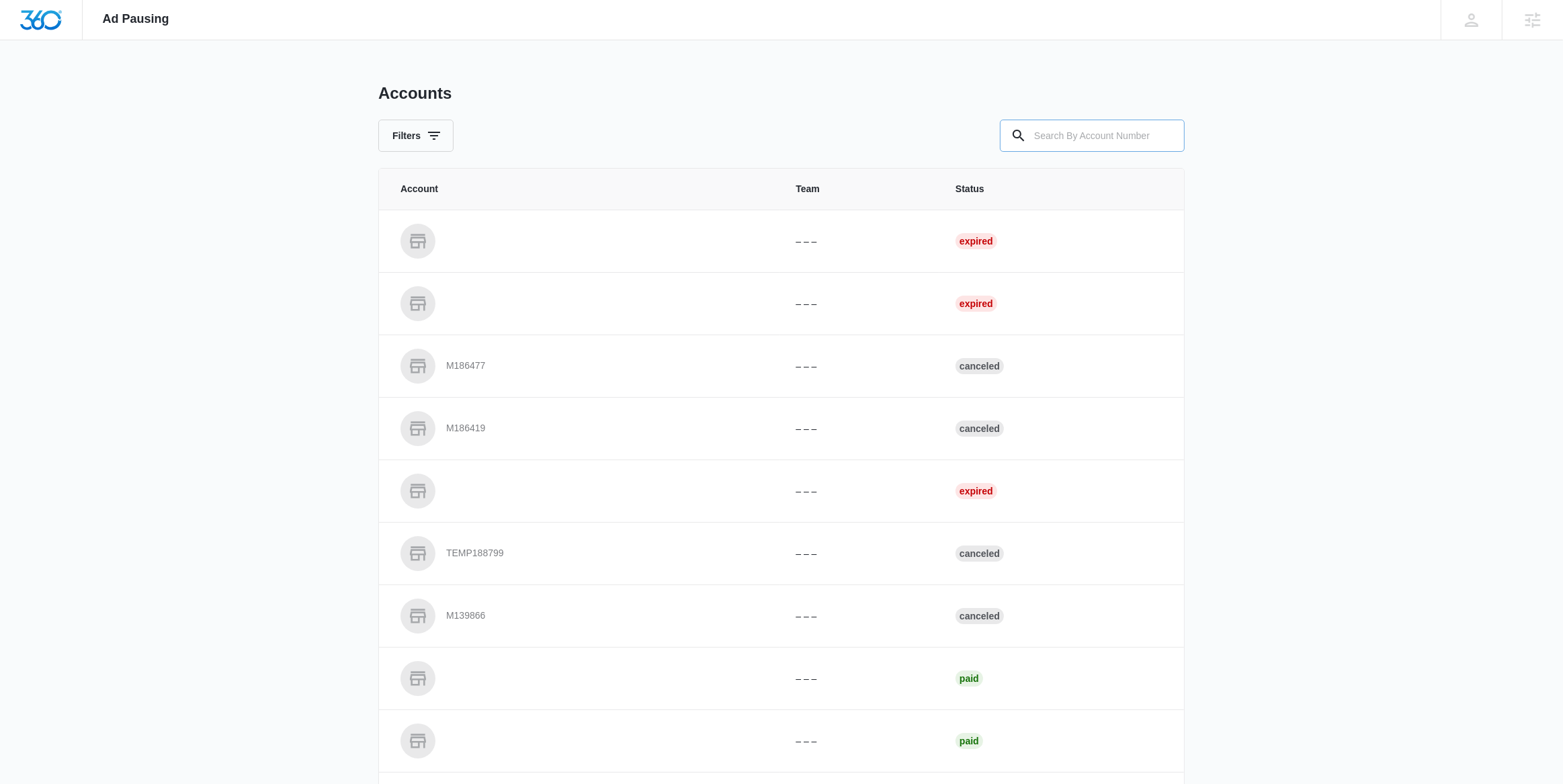
click at [1088, 136] on input "text" at bounding box center [1092, 136] width 185 height 32
paste input "M27225"
type input "M27225"
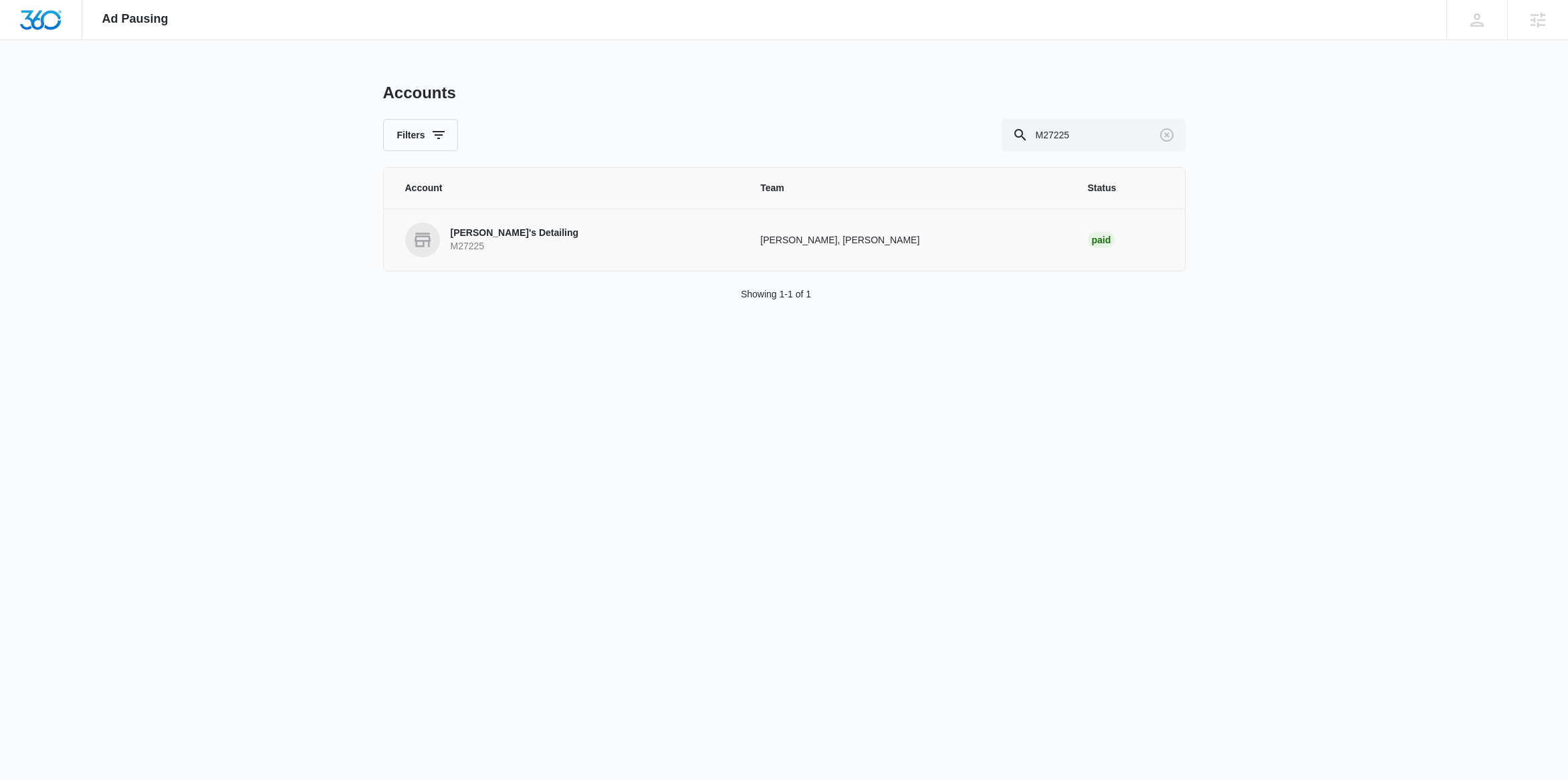
click at [483, 233] on p "Kevin's Detailing" at bounding box center [514, 233] width 128 height 14
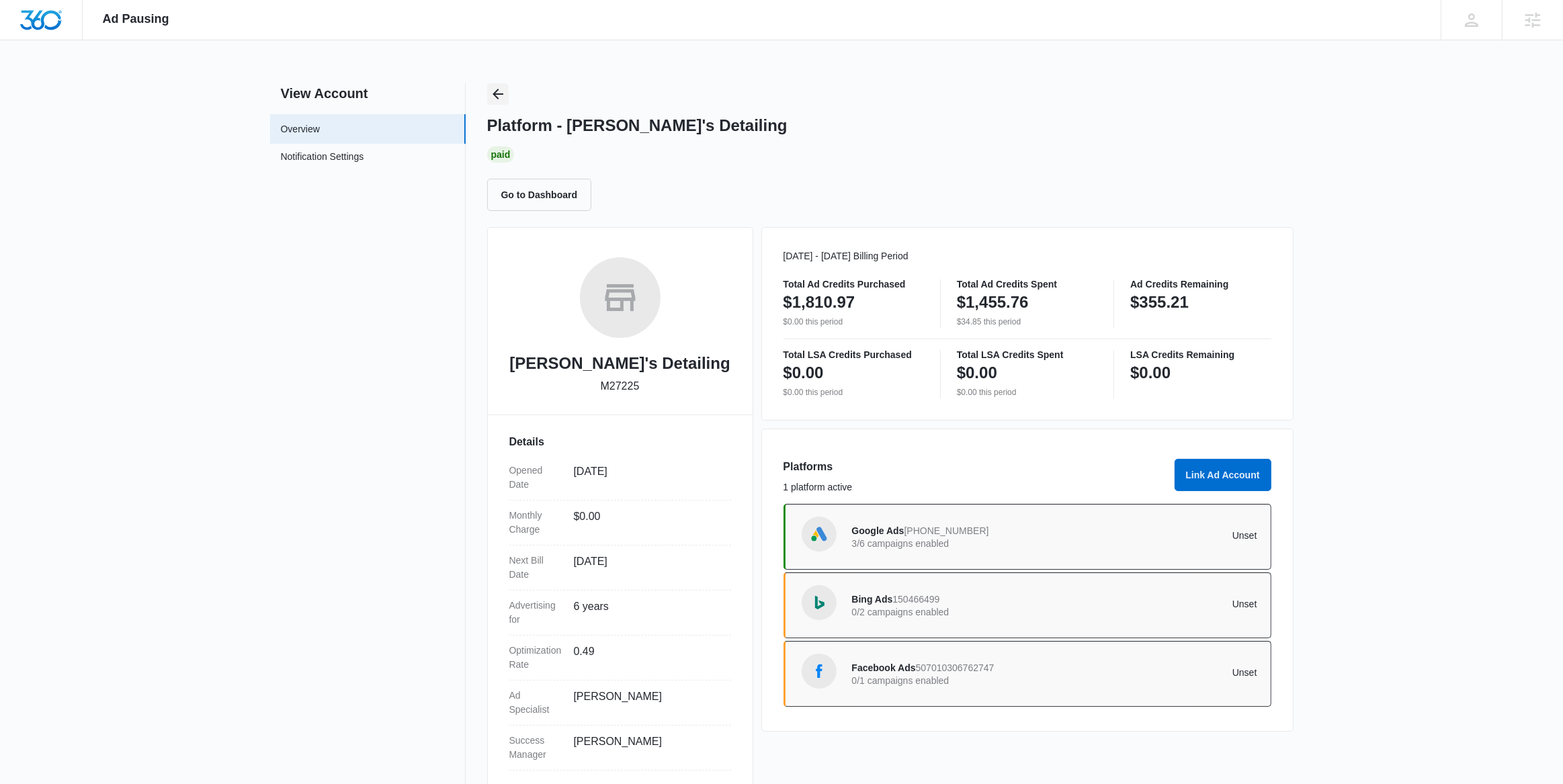
click at [501, 91] on icon "Back" at bounding box center [498, 94] width 16 height 16
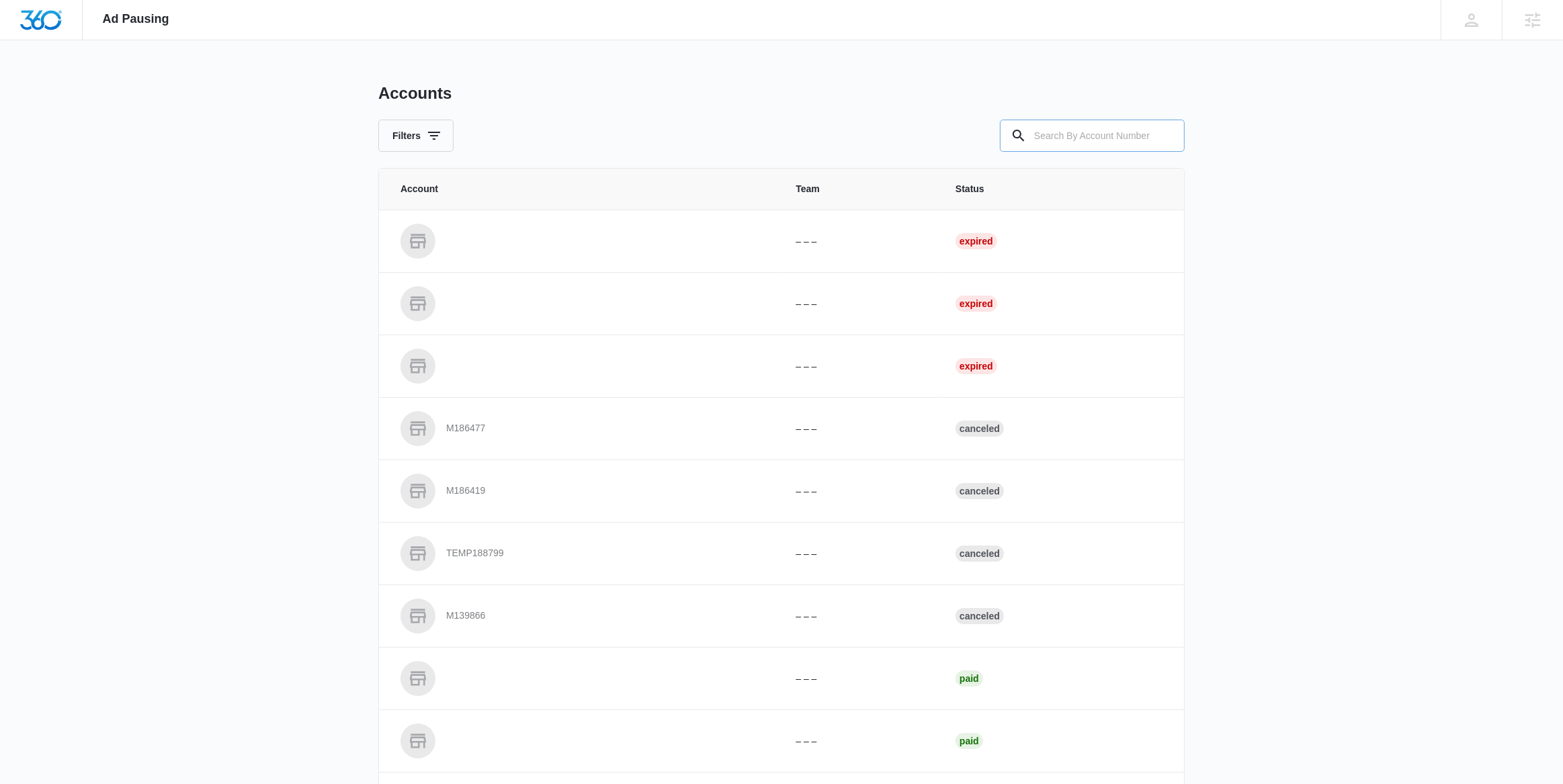
click at [1053, 130] on input "text" at bounding box center [1092, 136] width 185 height 32
paste input "M1003"
type input "M1003"
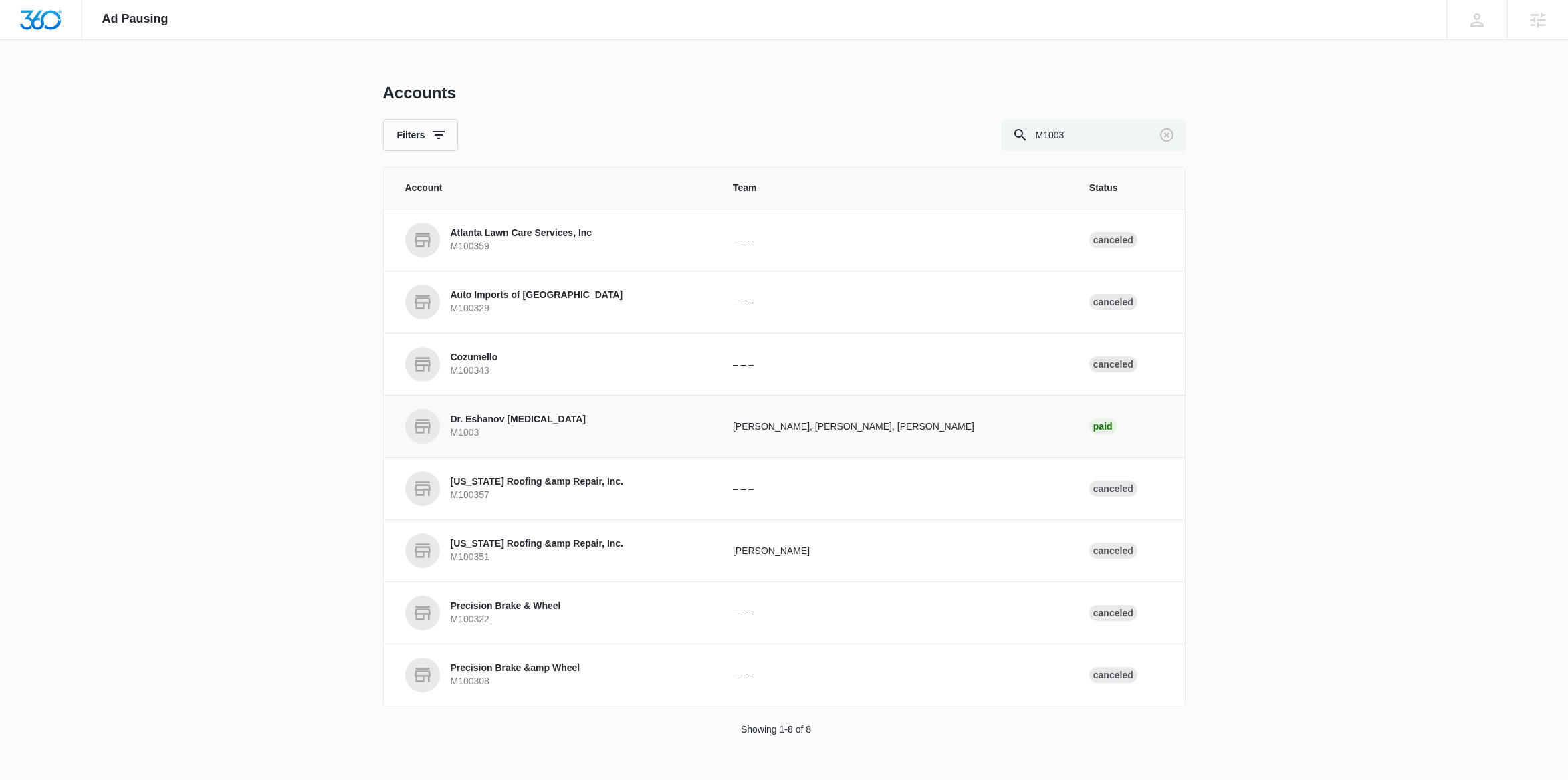
click at [533, 429] on p "M1003" at bounding box center [518, 433] width 136 height 14
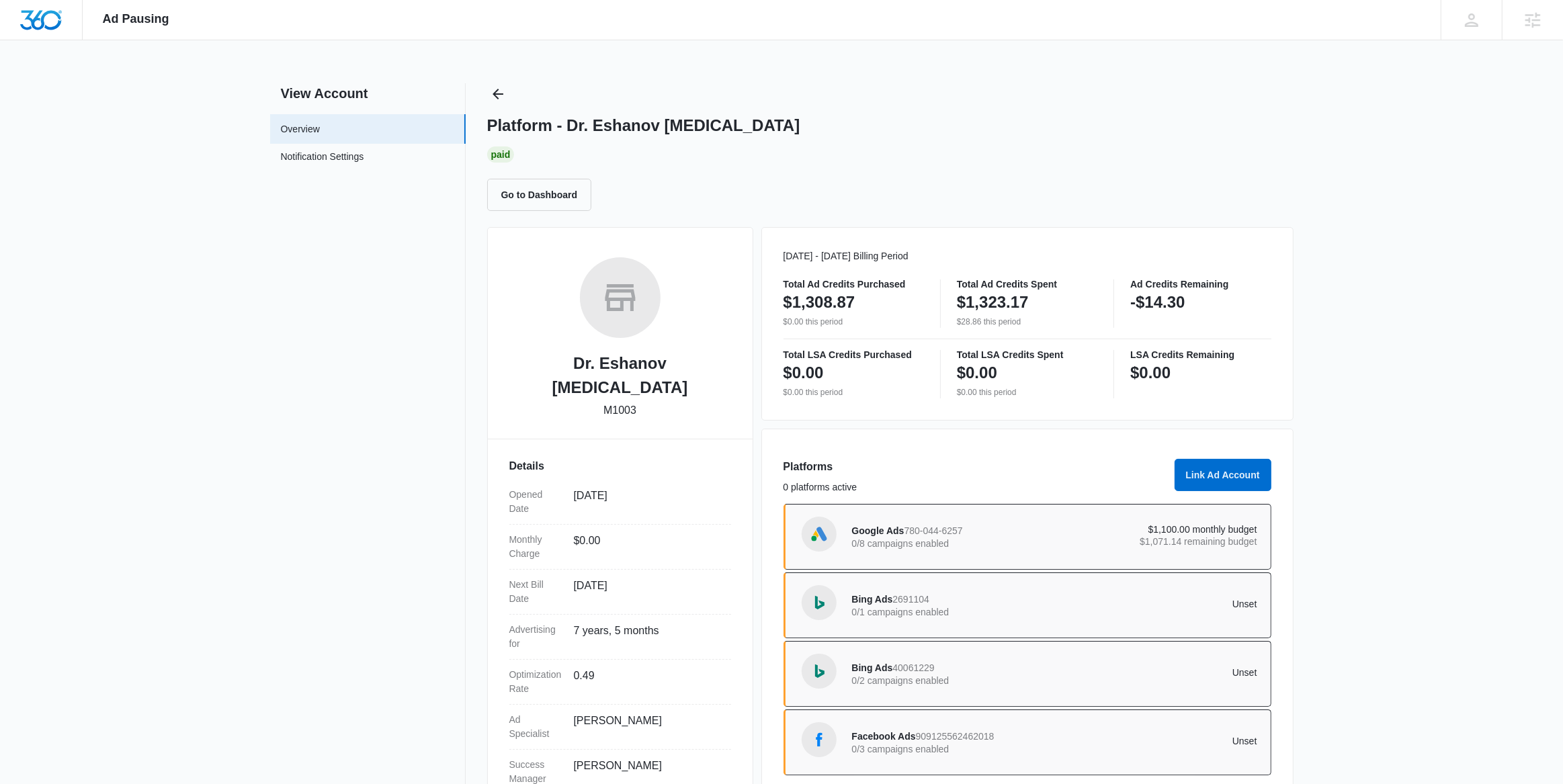
click at [508, 91] on div "Platform - Dr. Eshanov Chiropractic Paid Go to Dashboard" at bounding box center [891, 147] width 807 height 128
click at [502, 94] on icon "Back" at bounding box center [498, 94] width 11 height 11
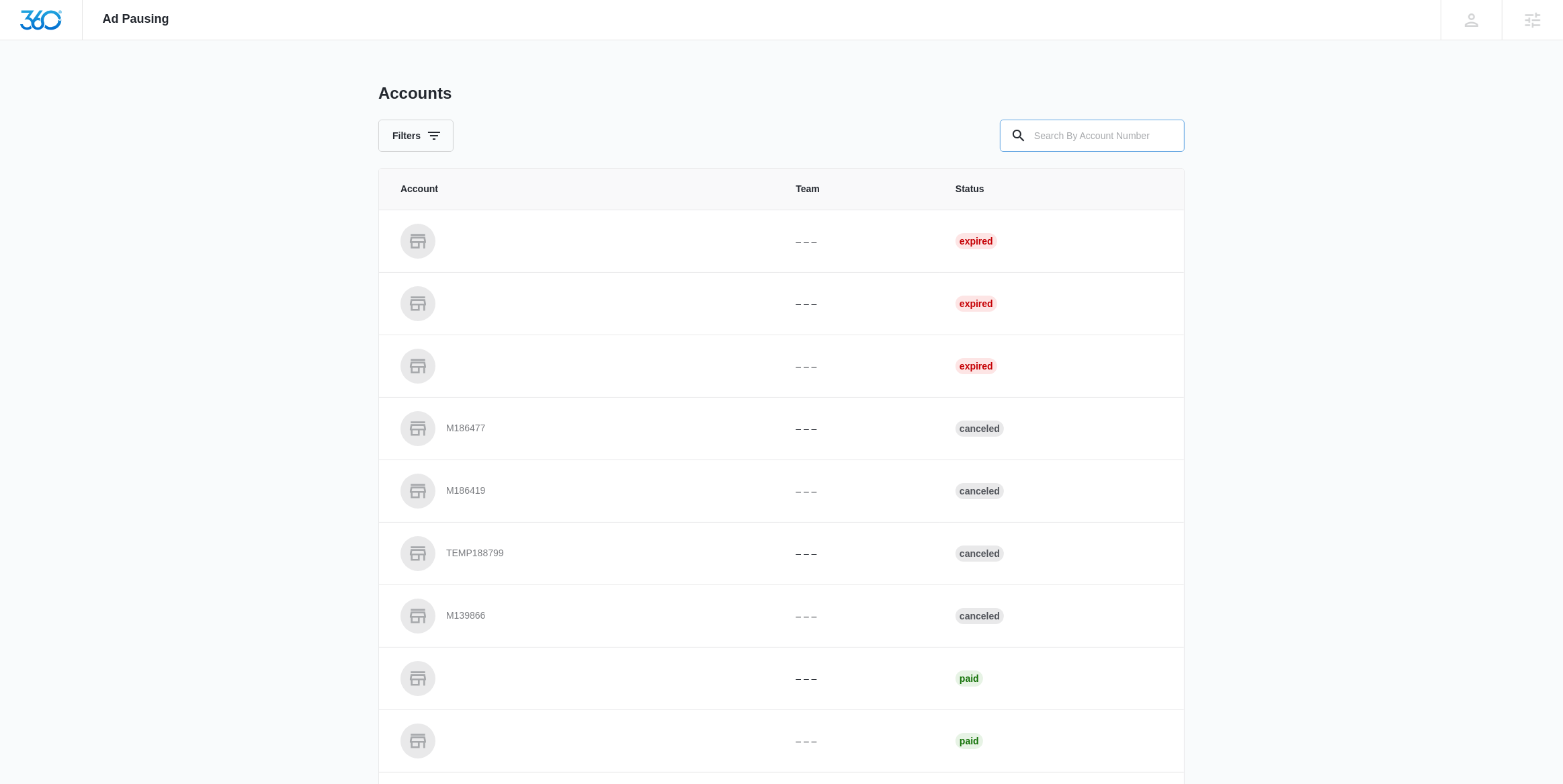
click at [1076, 133] on input "text" at bounding box center [1092, 136] width 185 height 32
paste input "M327485"
type input "M327485"
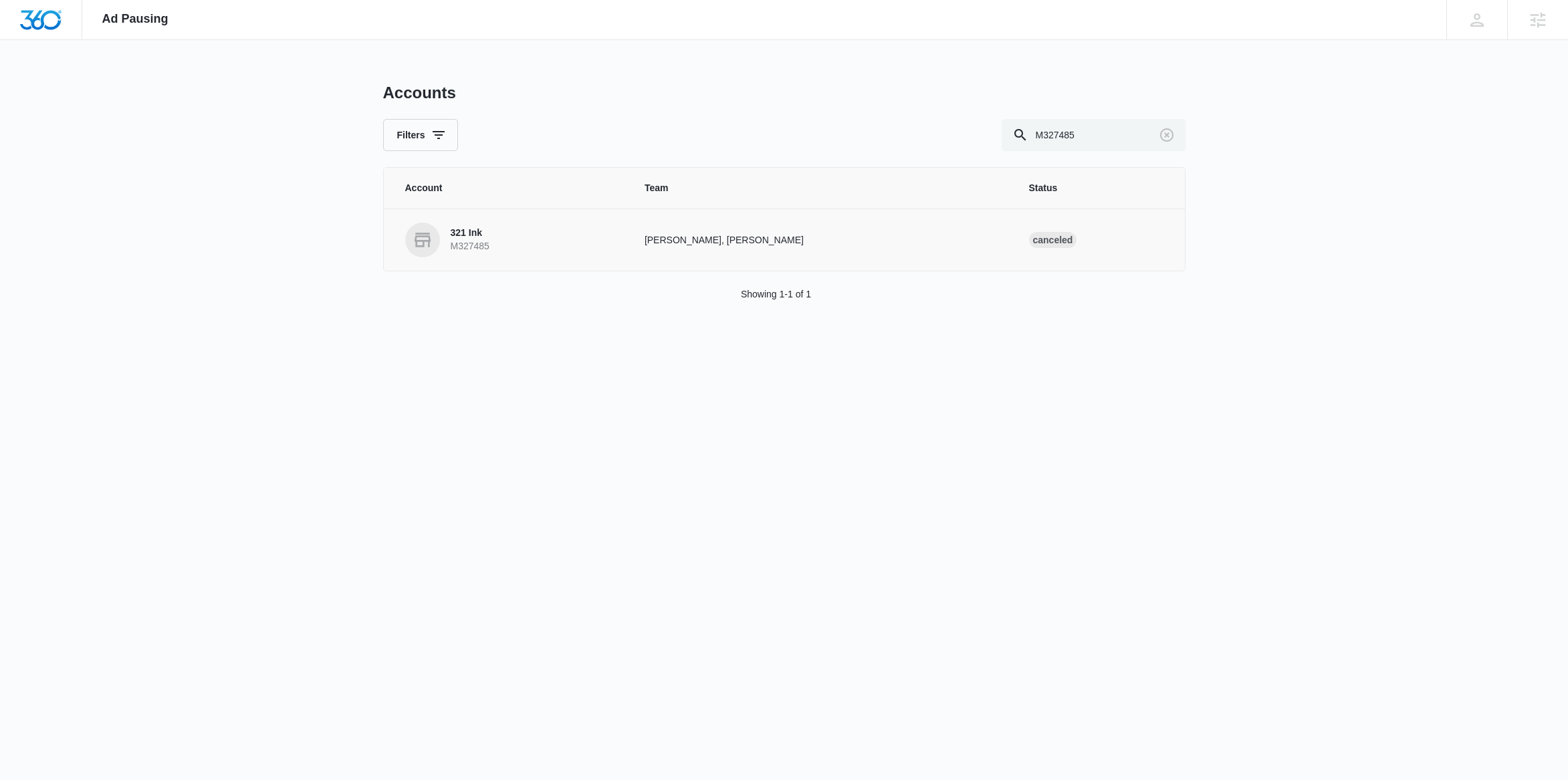
click at [718, 247] on p "Nathan Hoover, Andrew Gilbert" at bounding box center [820, 240] width 352 height 14
click at [542, 239] on link "321 Ink M327485" at bounding box center [508, 240] width 207 height 35
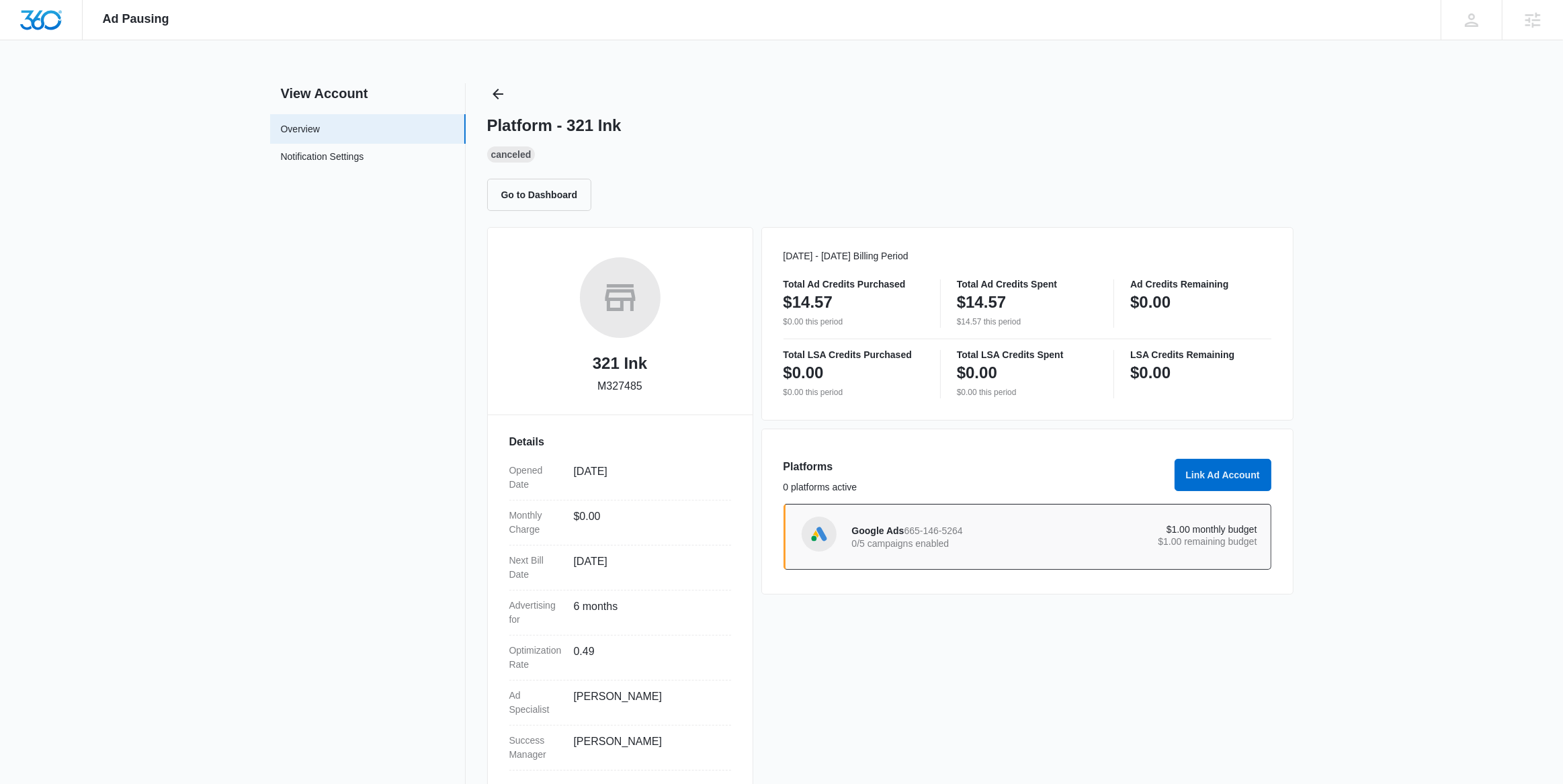
click at [905, 534] on span "665-146-5264" at bounding box center [933, 530] width 59 height 11
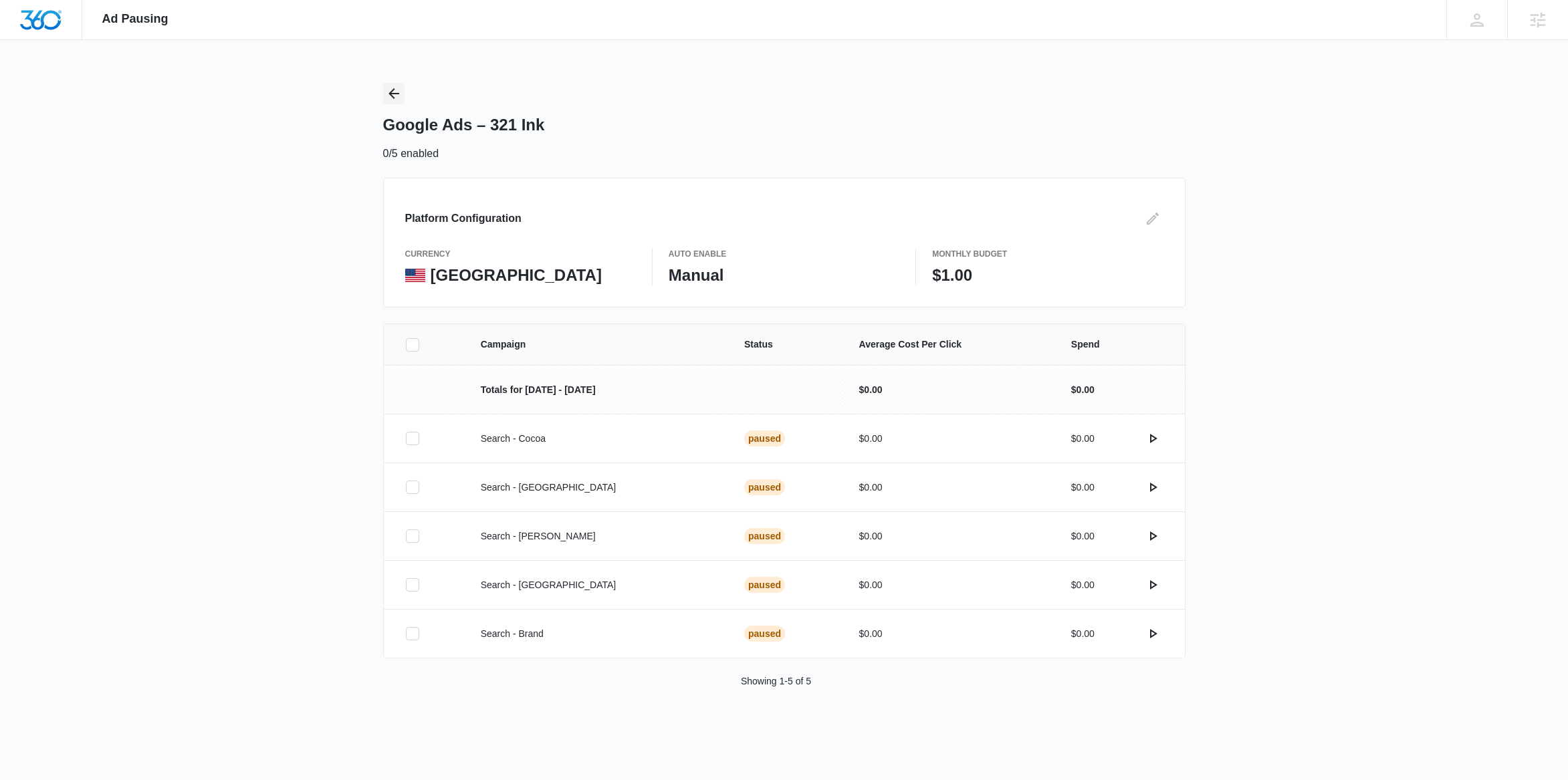
click at [390, 89] on icon "Back" at bounding box center [394, 94] width 16 height 16
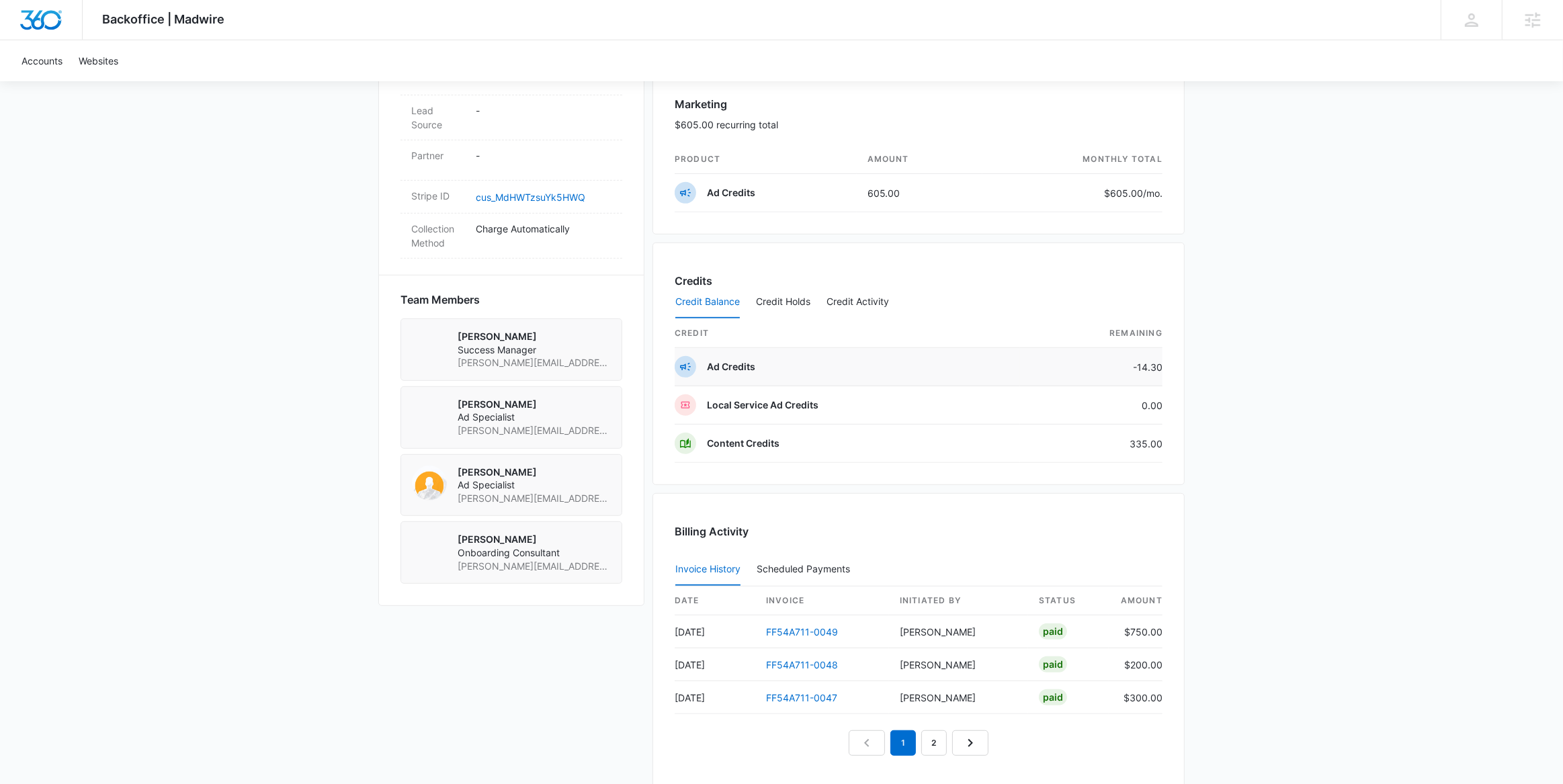
scroll to position [811, 0]
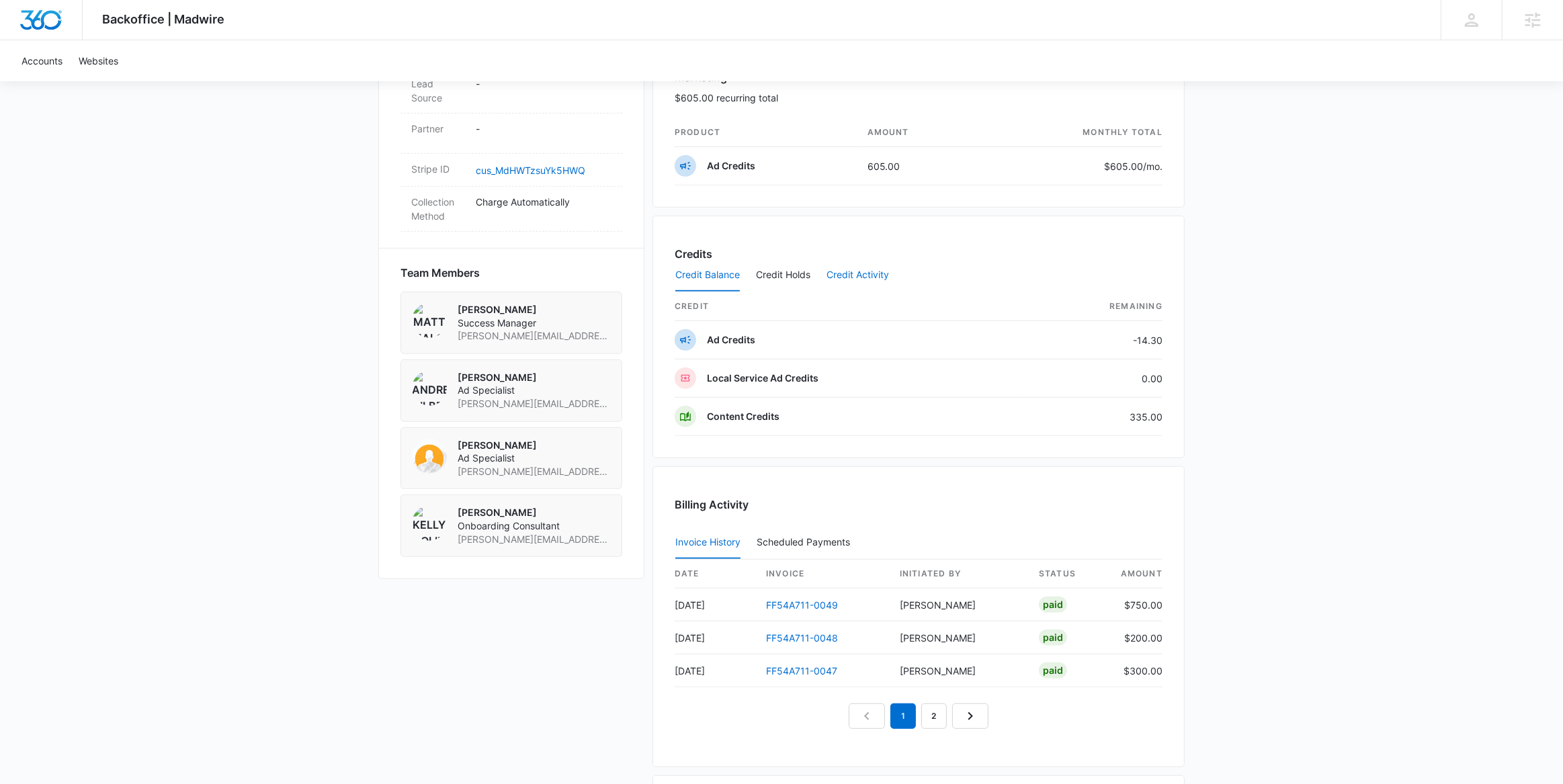
click at [851, 278] on button "Credit Activity" at bounding box center [858, 276] width 62 height 32
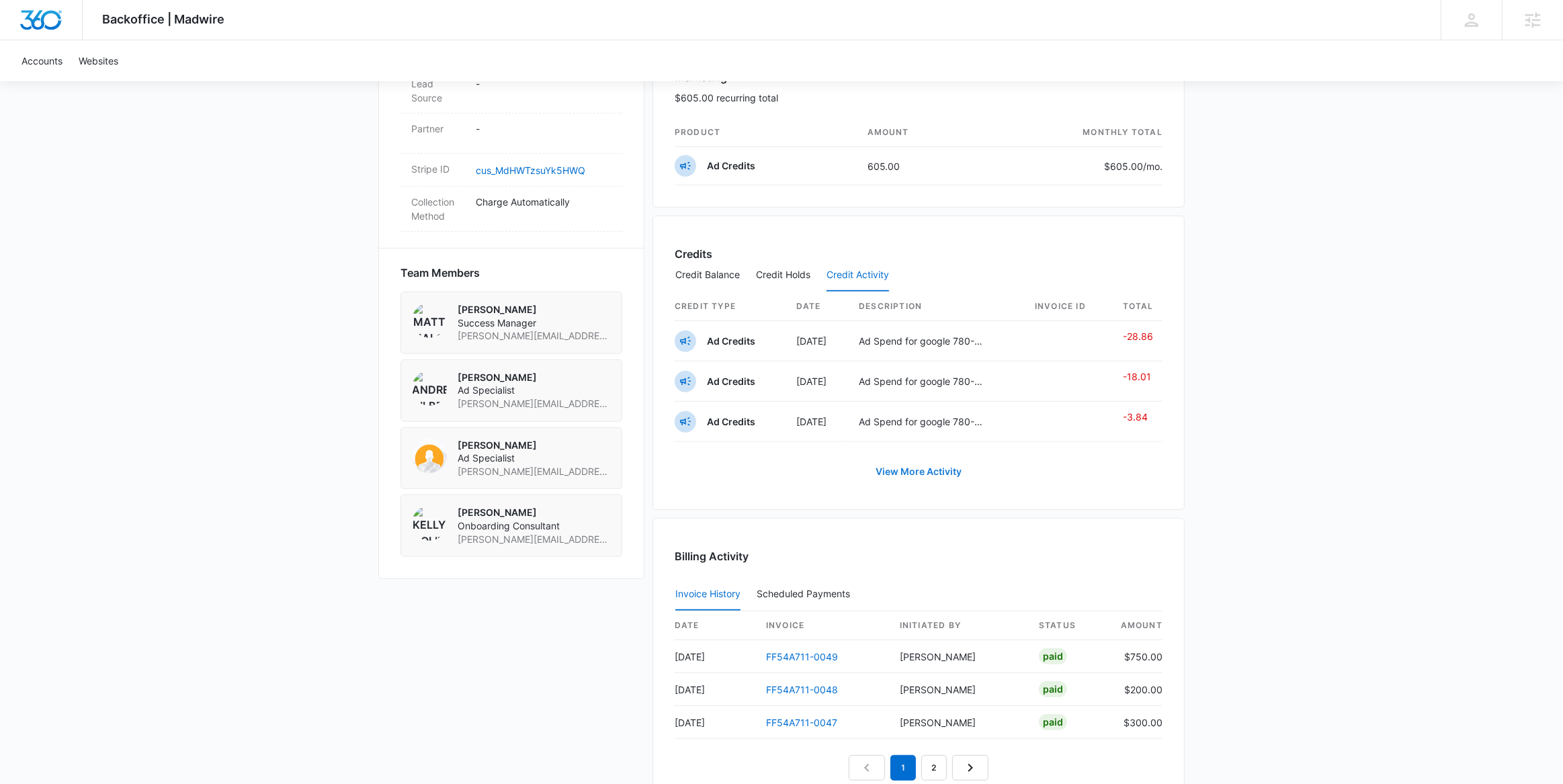
click at [927, 473] on link "View More Activity" at bounding box center [919, 471] width 113 height 32
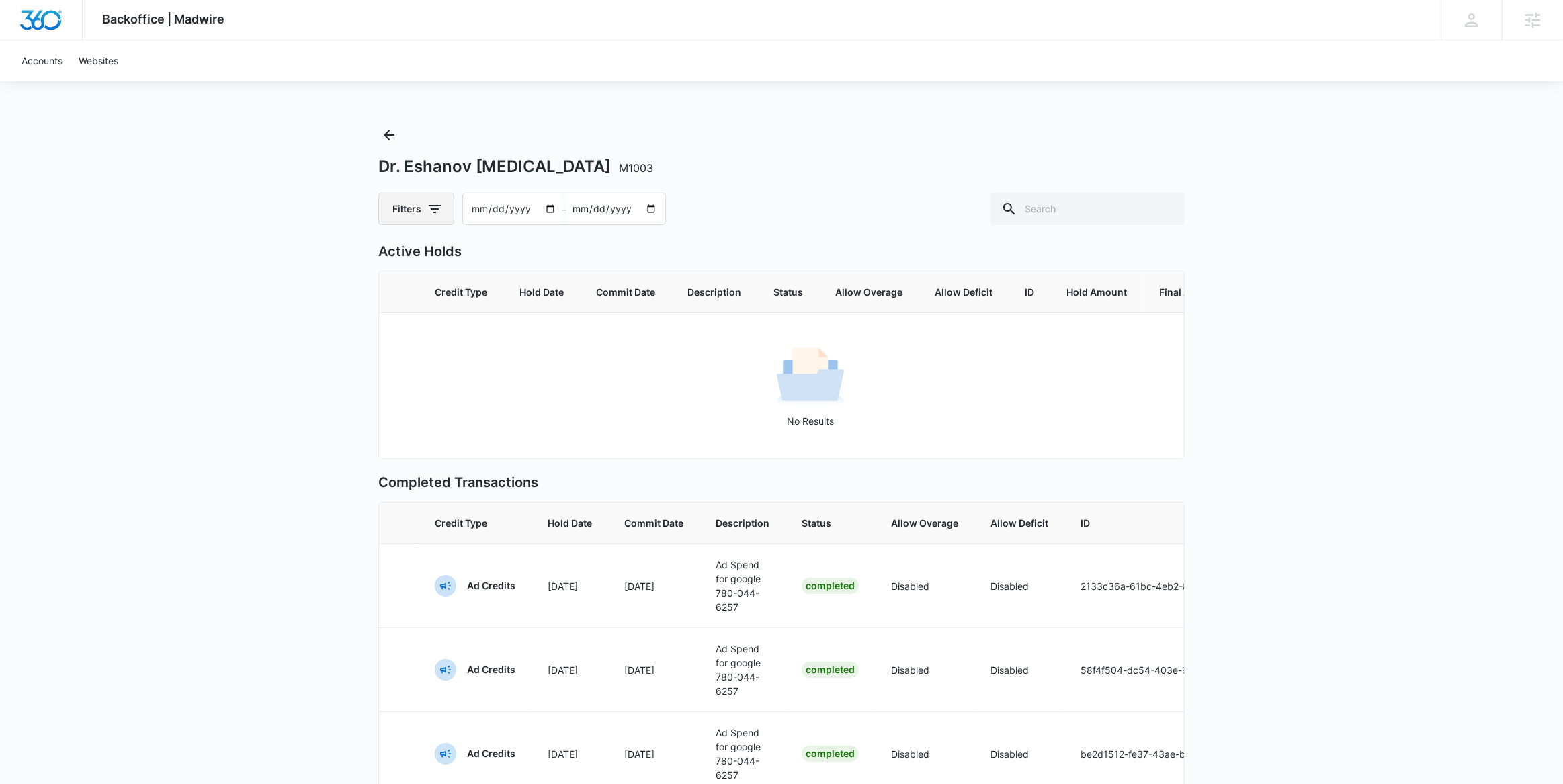
click at [433, 216] on button "Filters" at bounding box center [416, 209] width 76 height 32
click at [449, 297] on label "Ad Credits" at bounding box center [473, 298] width 154 height 14
click at [397, 298] on input "Ad Credits" at bounding box center [396, 298] width 1 height 1
radio input "false"
radio input "true"
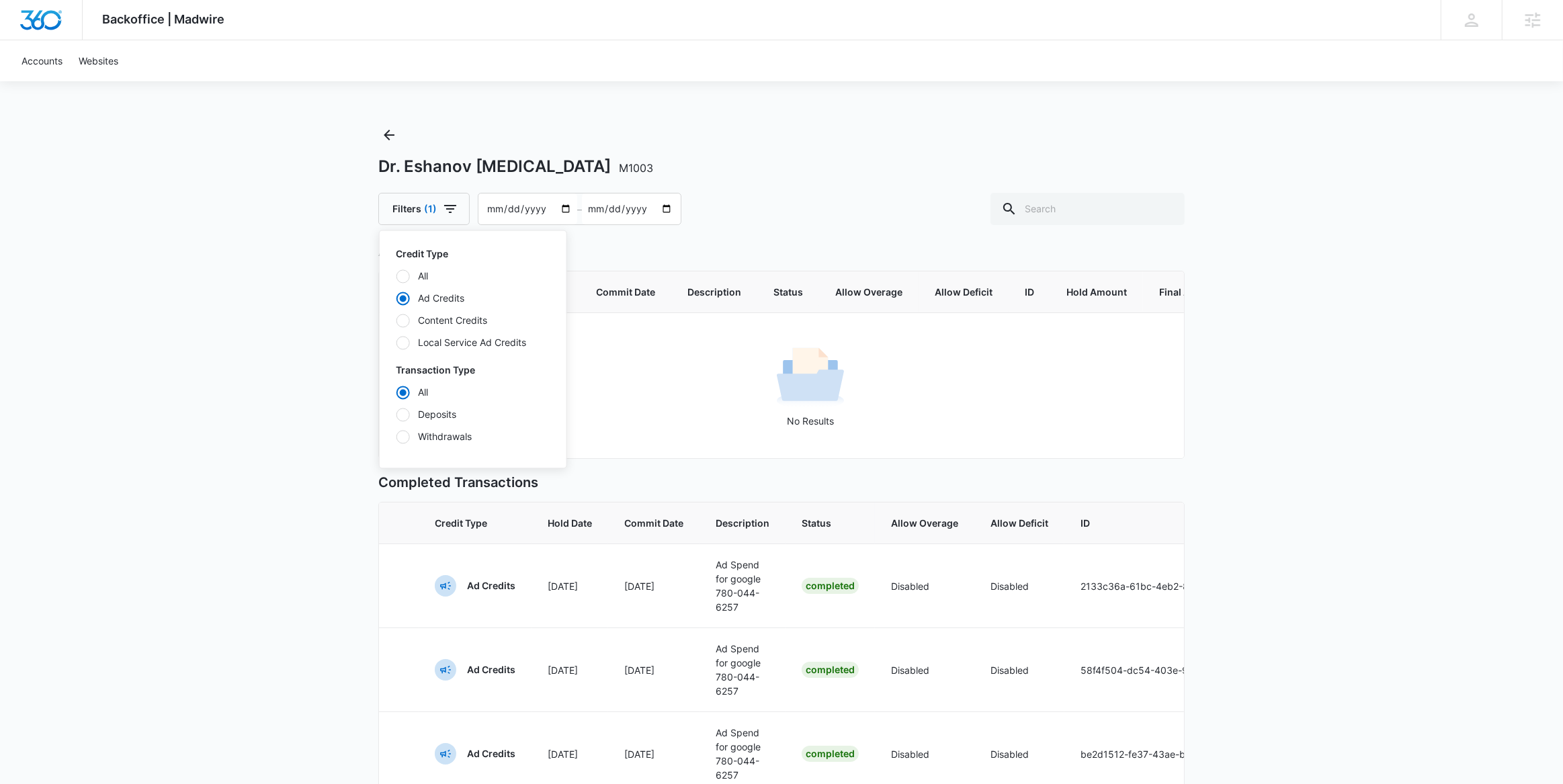
click at [452, 412] on label "Deposits" at bounding box center [473, 414] width 154 height 14
click at [397, 415] on input "Deposits" at bounding box center [396, 415] width 1 height 1
radio input "false"
radio input "true"
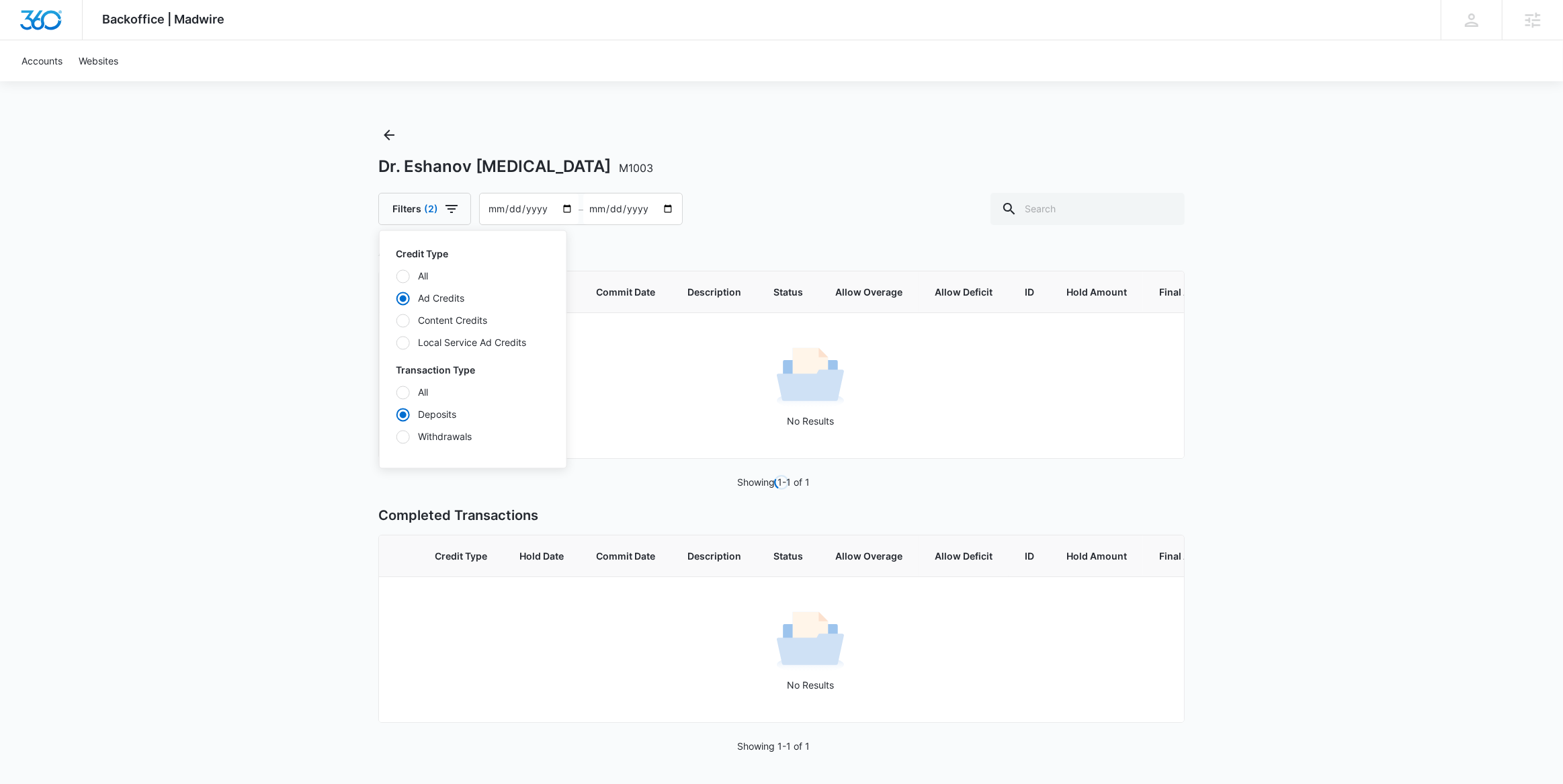
click at [330, 364] on div "Backoffice | Madwire Apps Settings AG Andrew Gilbert andrew.gilbert@madwire.com…" at bounding box center [781, 392] width 1563 height 785
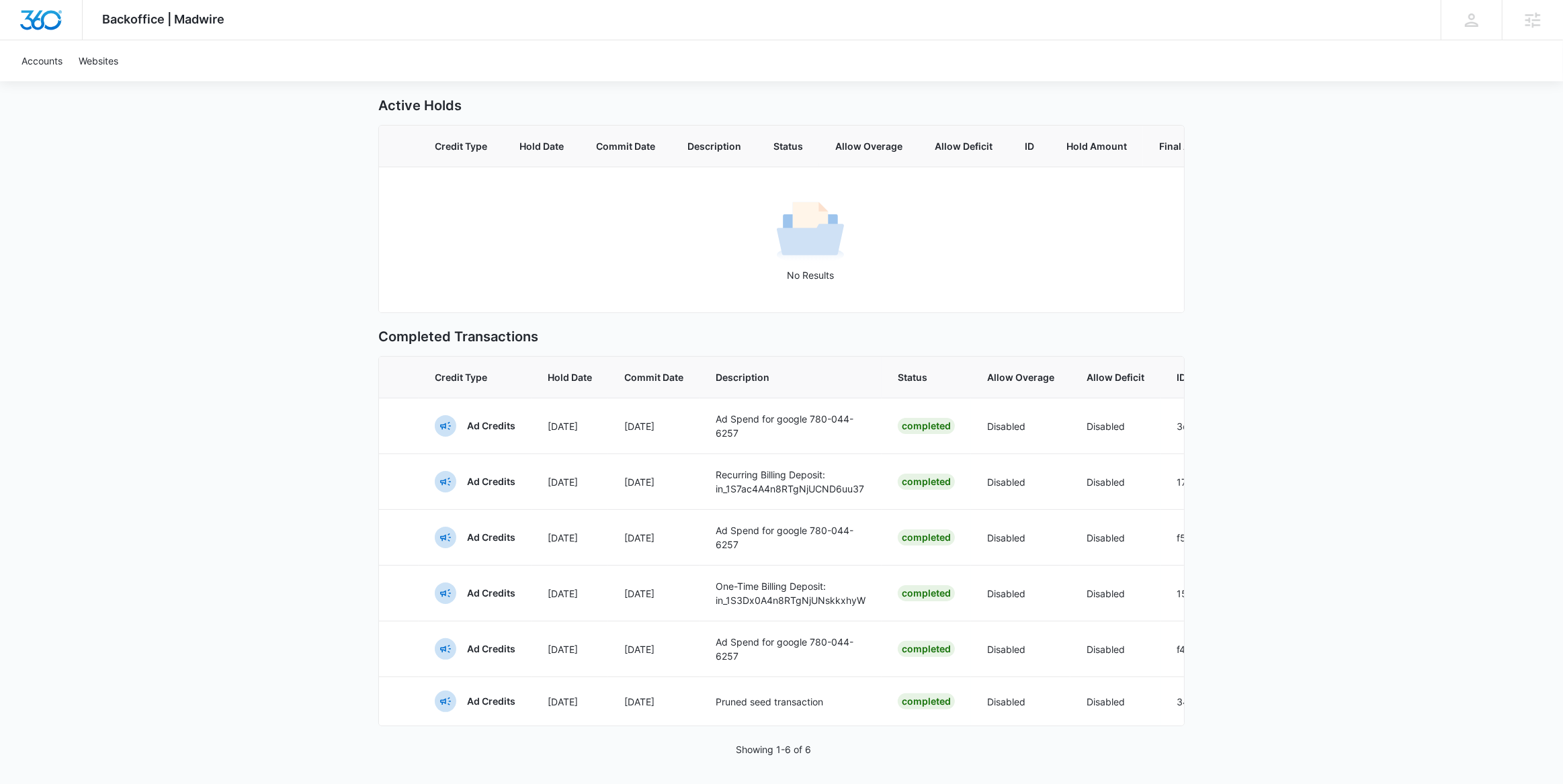
scroll to position [178, 0]
